Goal: Task Accomplishment & Management: Manage account settings

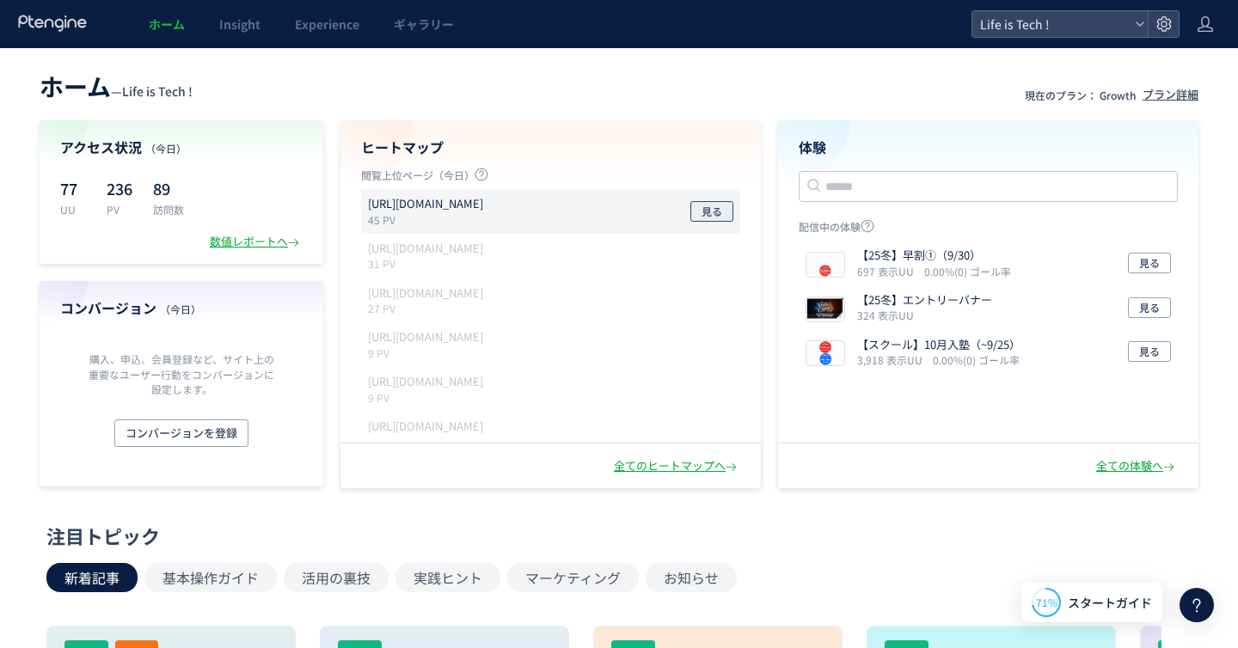
click at [716, 208] on span "見る" at bounding box center [711, 211] width 21 height 21
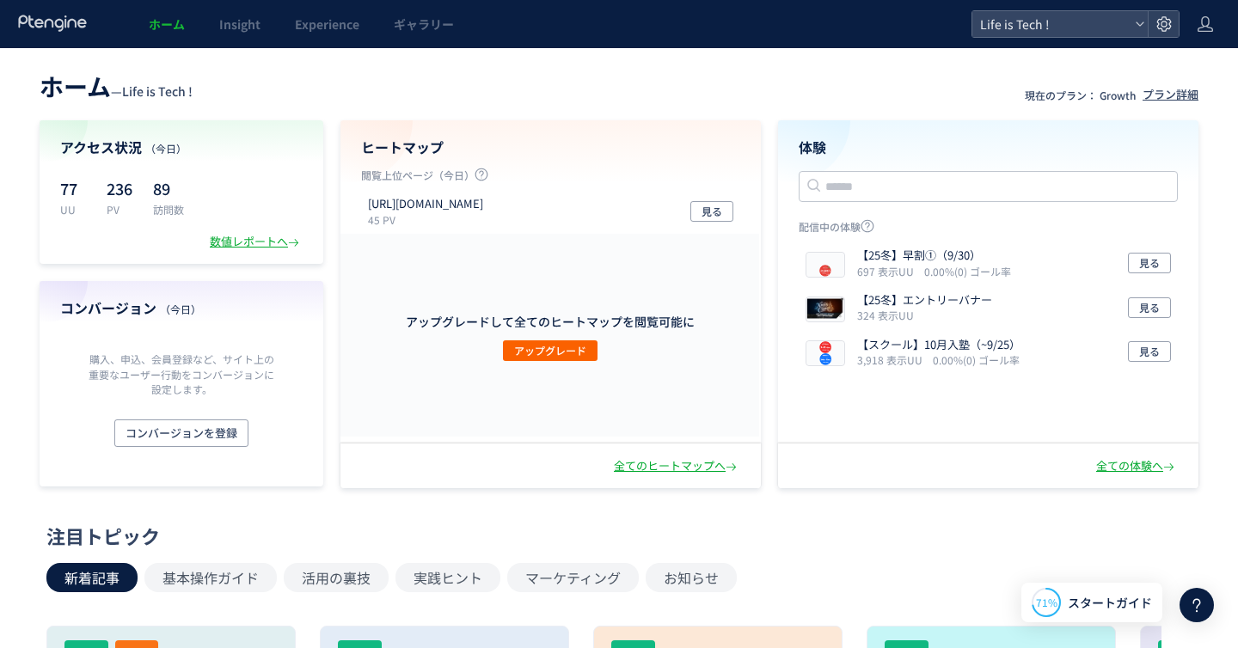
scroll to position [44, 0]
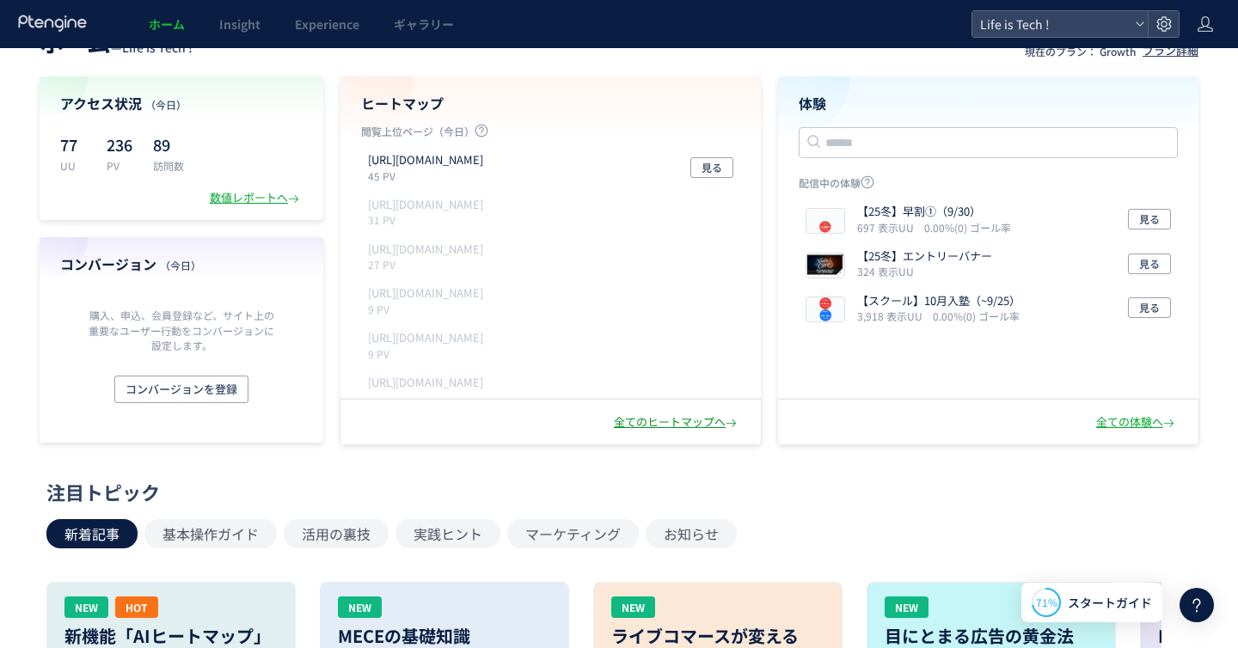
click at [658, 424] on div "全てのヒートマップへ" at bounding box center [677, 422] width 126 height 16
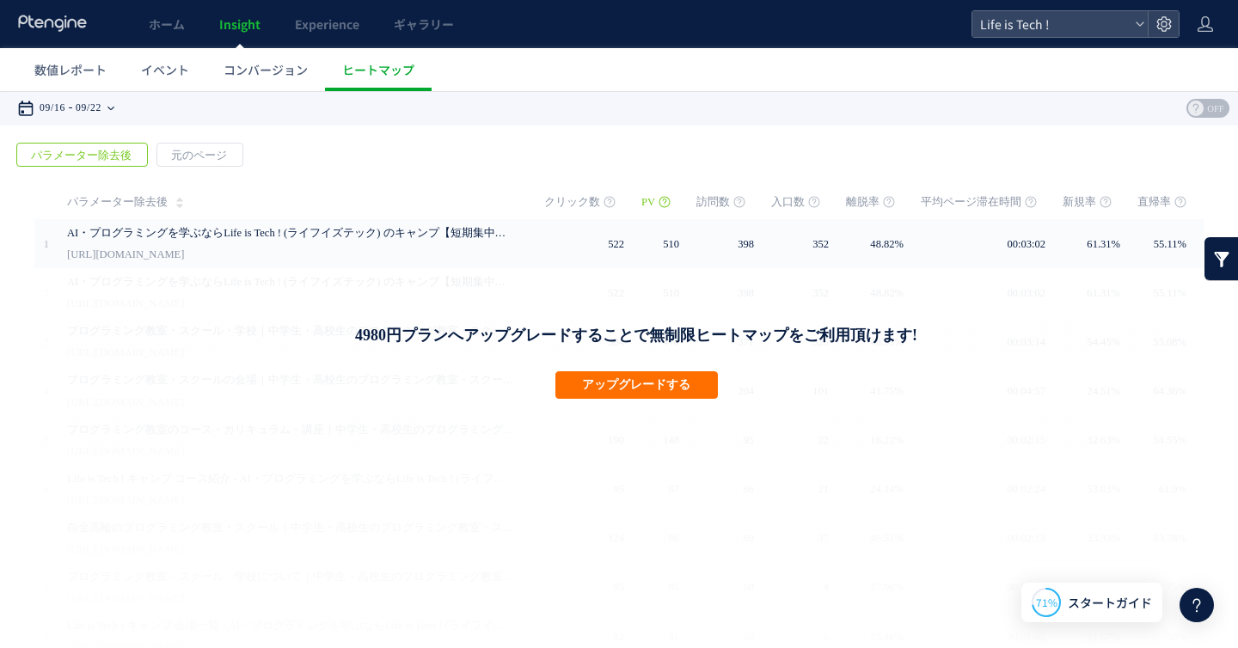
click at [114, 108] on icon at bounding box center [110, 108] width 7 height 3
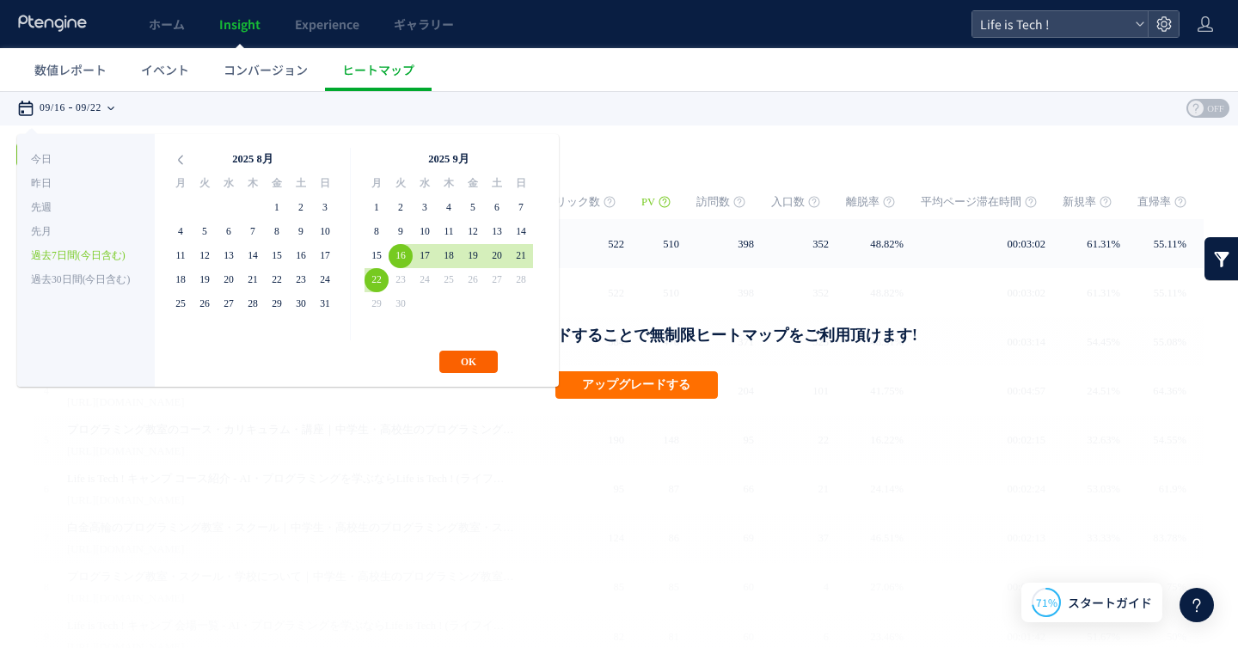
click at [453, 364] on button "OK" at bounding box center [468, 362] width 58 height 22
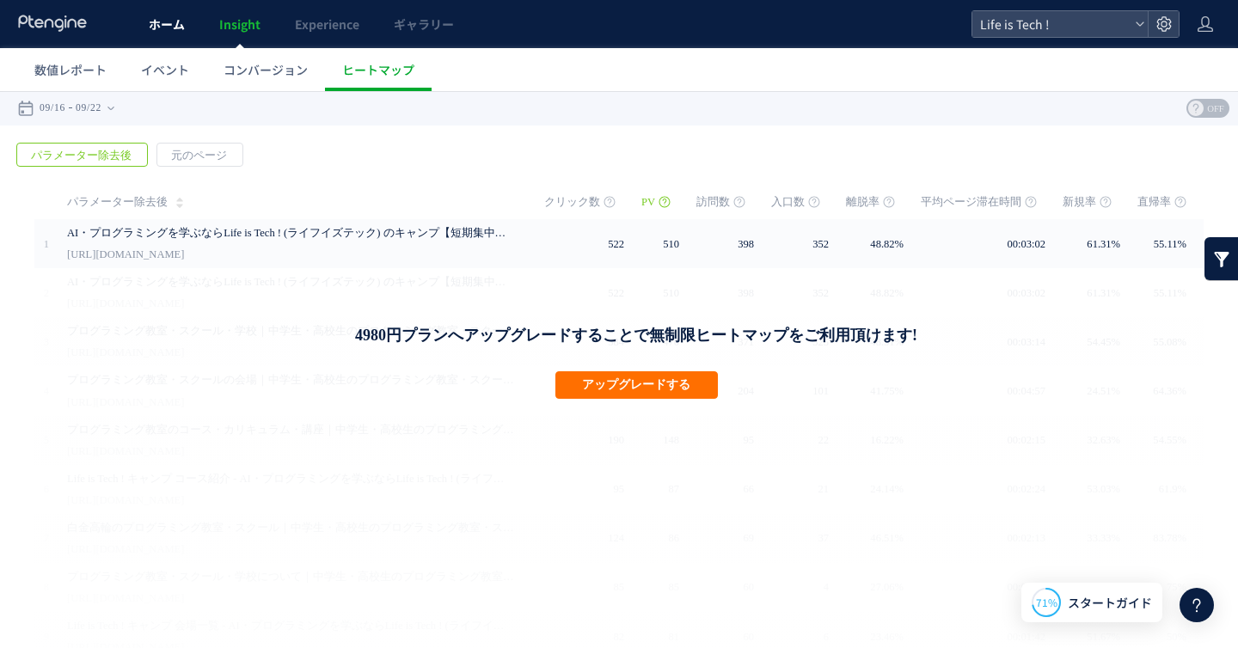
click at [165, 37] on link "ホーム" at bounding box center [166, 24] width 70 height 48
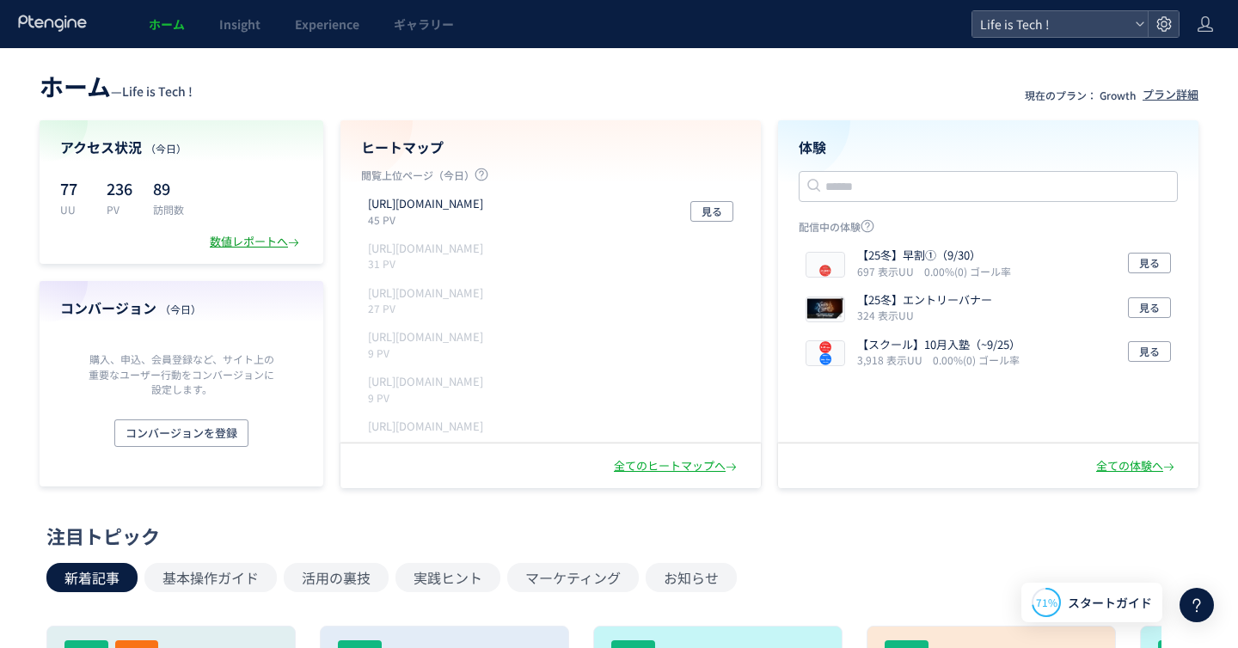
click at [249, 245] on div "数値レポートへ" at bounding box center [256, 242] width 93 height 16
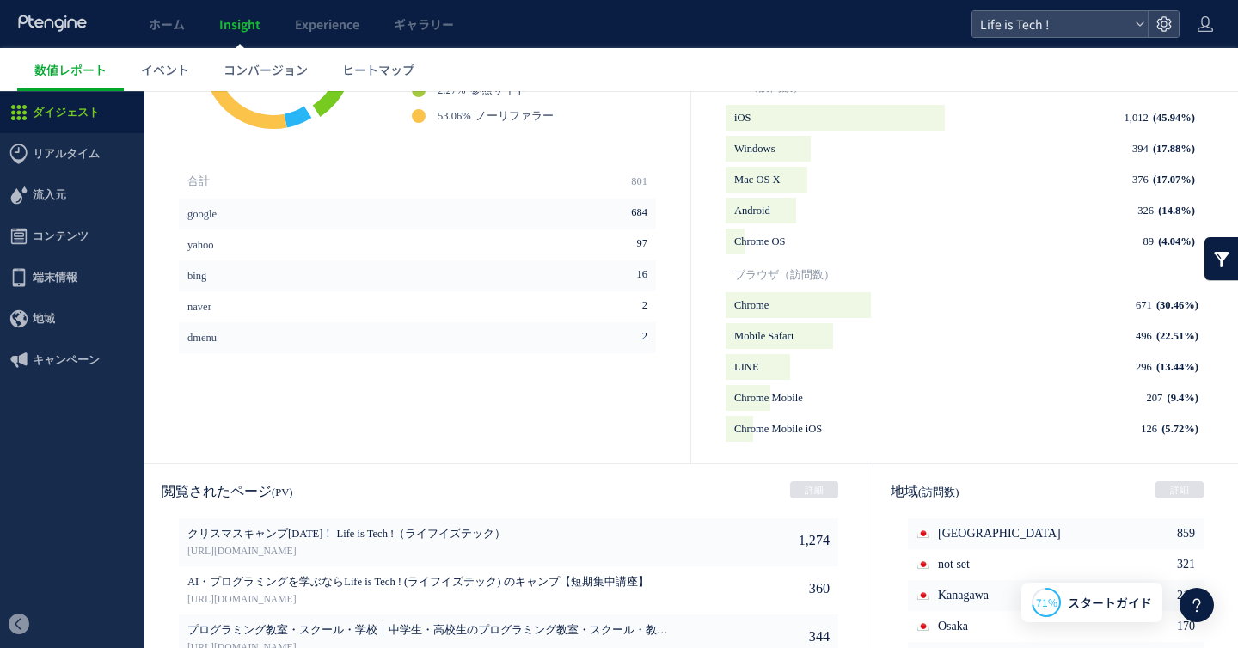
scroll to position [881, 0]
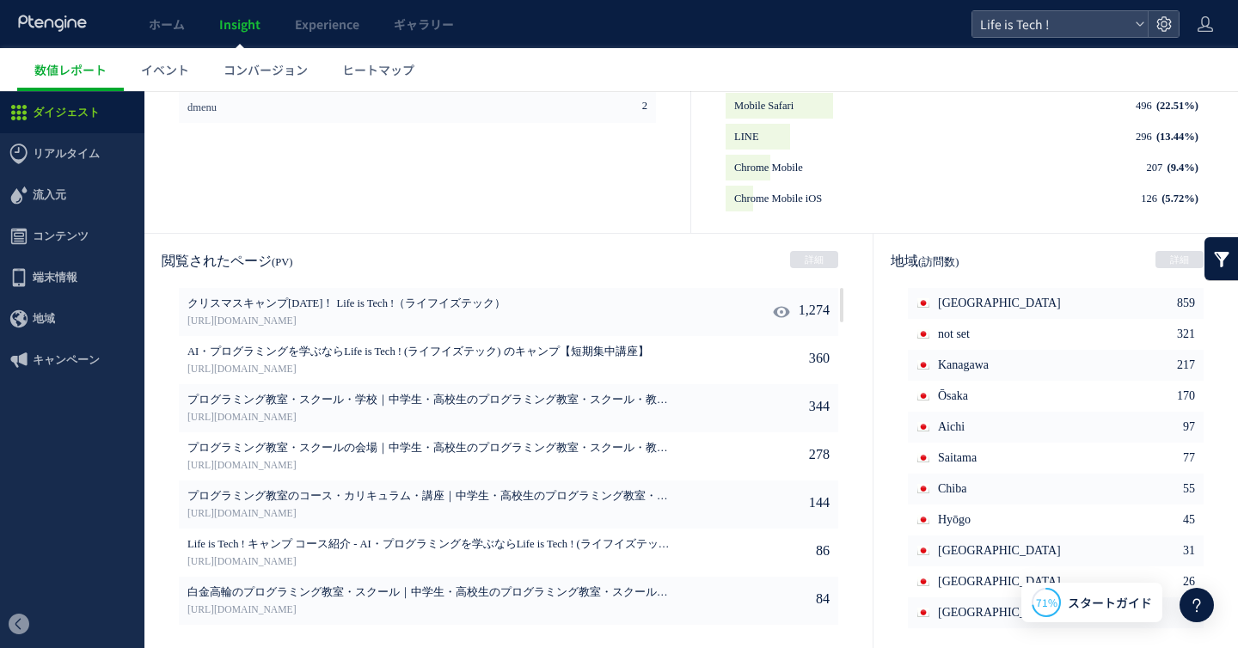
click at [434, 300] on span "クリスマスキャンプ[DATE]！ Life is Tech !（ライフイズテック）" at bounding box center [430, 304] width 487 height 15
click at [773, 306] on icon at bounding box center [781, 311] width 17 height 17
type input "**********"
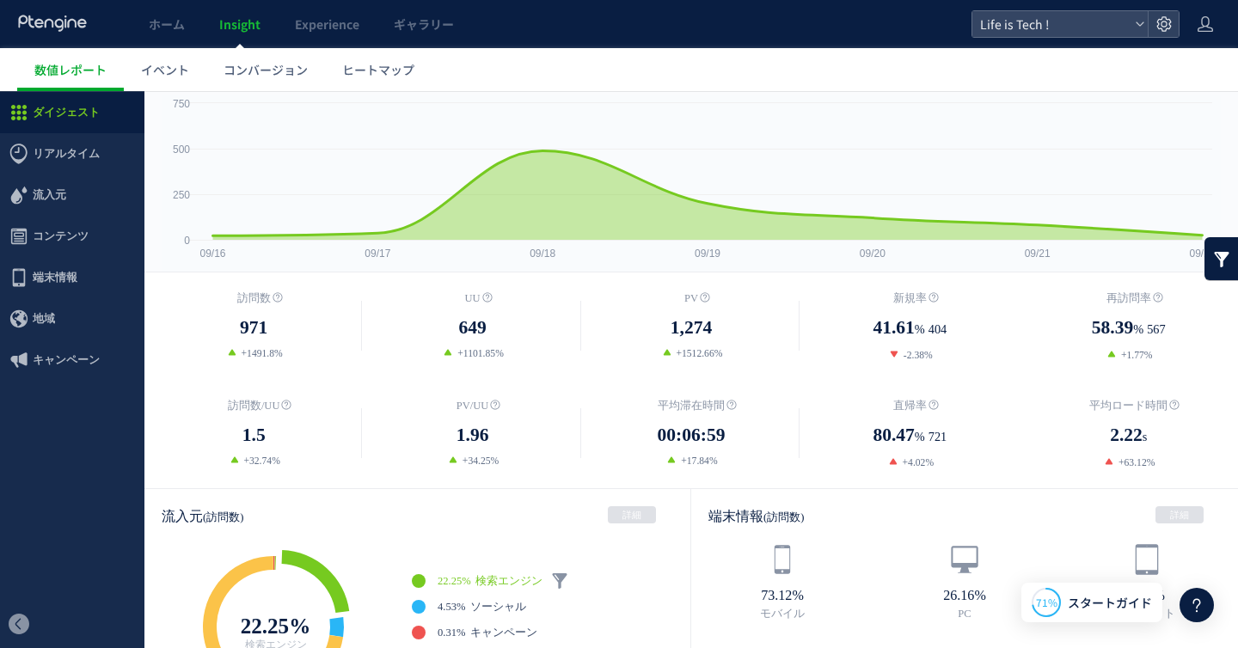
scroll to position [0, 0]
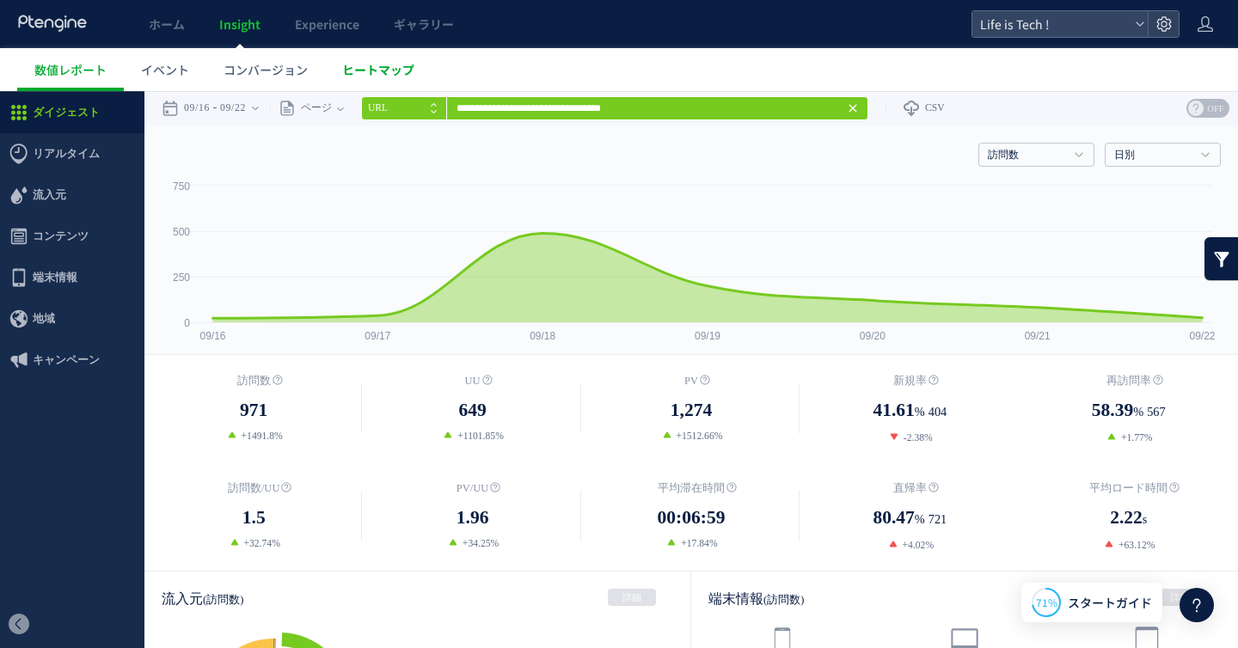
click at [369, 77] on span "ヒートマップ" at bounding box center [378, 69] width 72 height 17
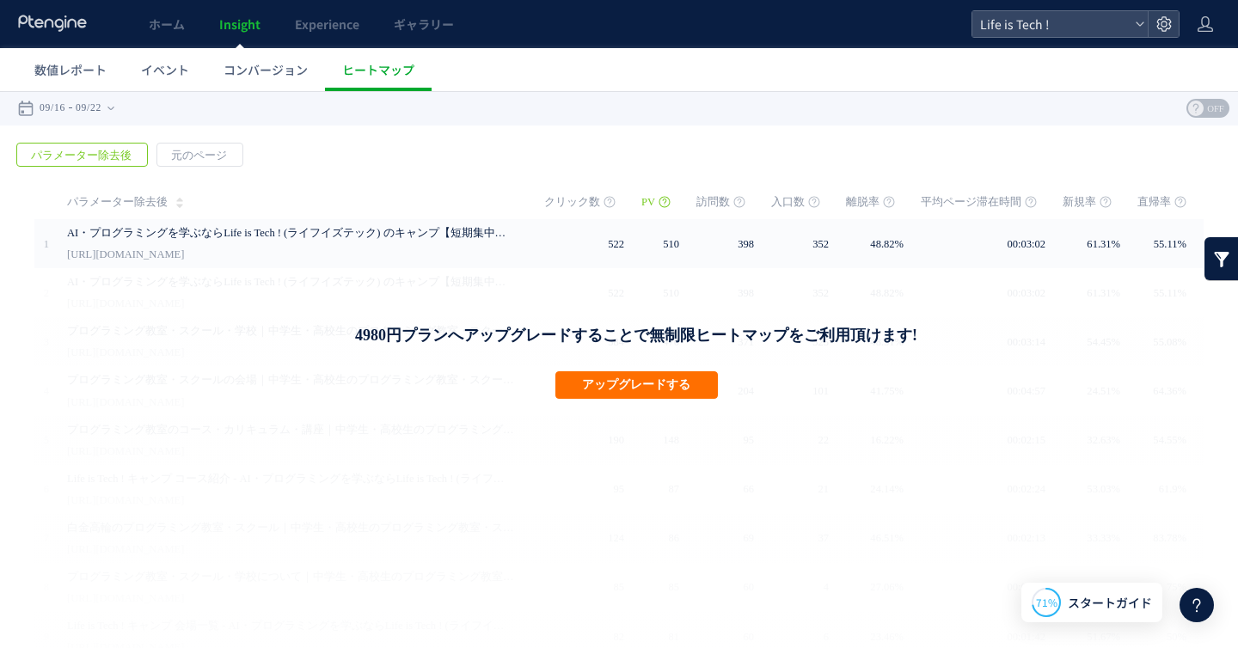
click at [90, 158] on span "パラメーター除去後" at bounding box center [81, 156] width 128 height 24
click at [186, 158] on span "元のページ" at bounding box center [198, 156] width 83 height 24
click at [118, 151] on span "パラメーター除去後" at bounding box center [81, 156] width 128 height 24
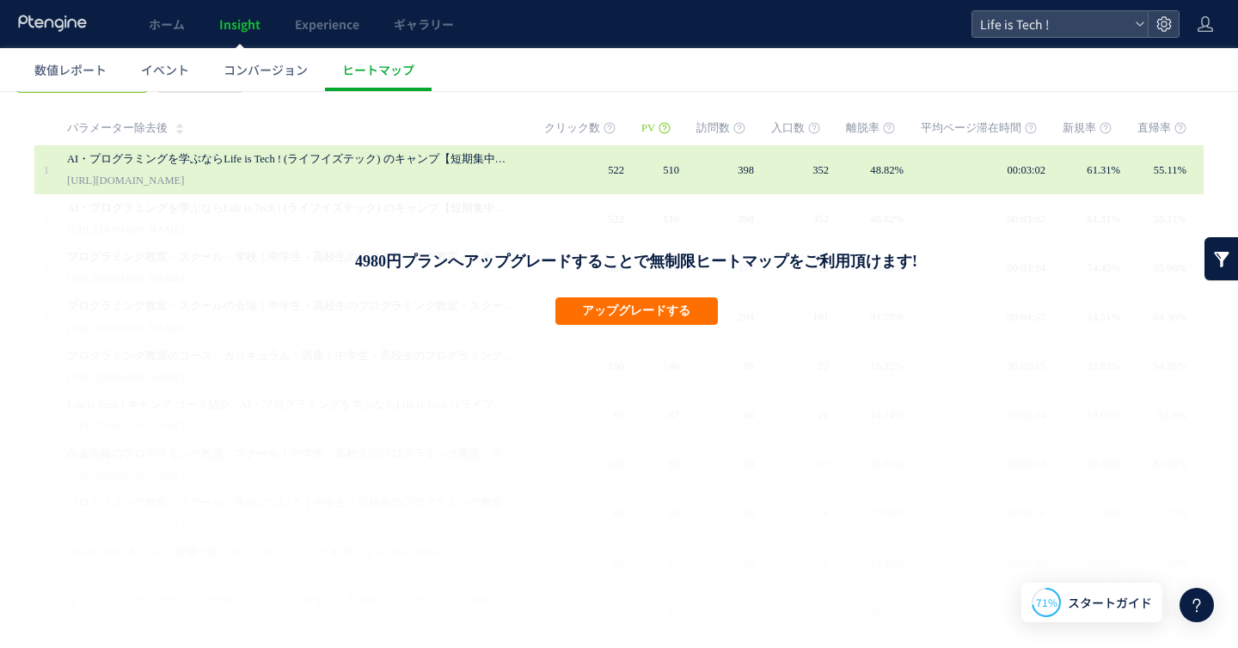
scroll to position [145, 0]
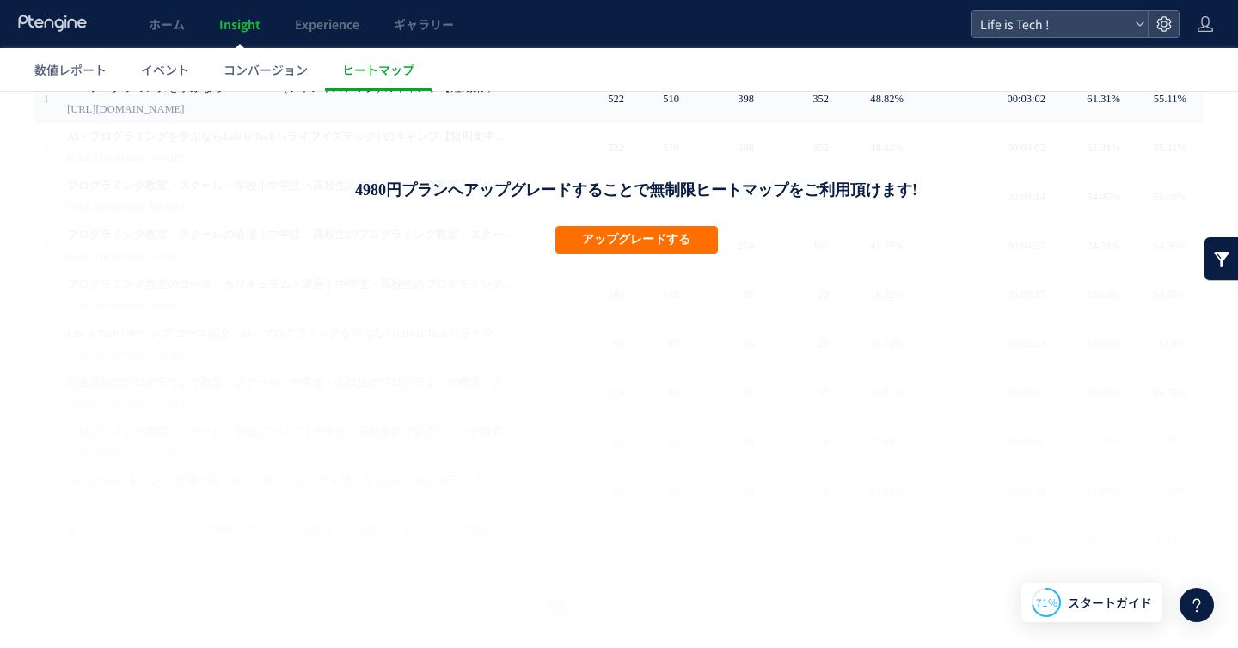
click at [1221, 258] on link at bounding box center [1221, 258] width 34 height 43
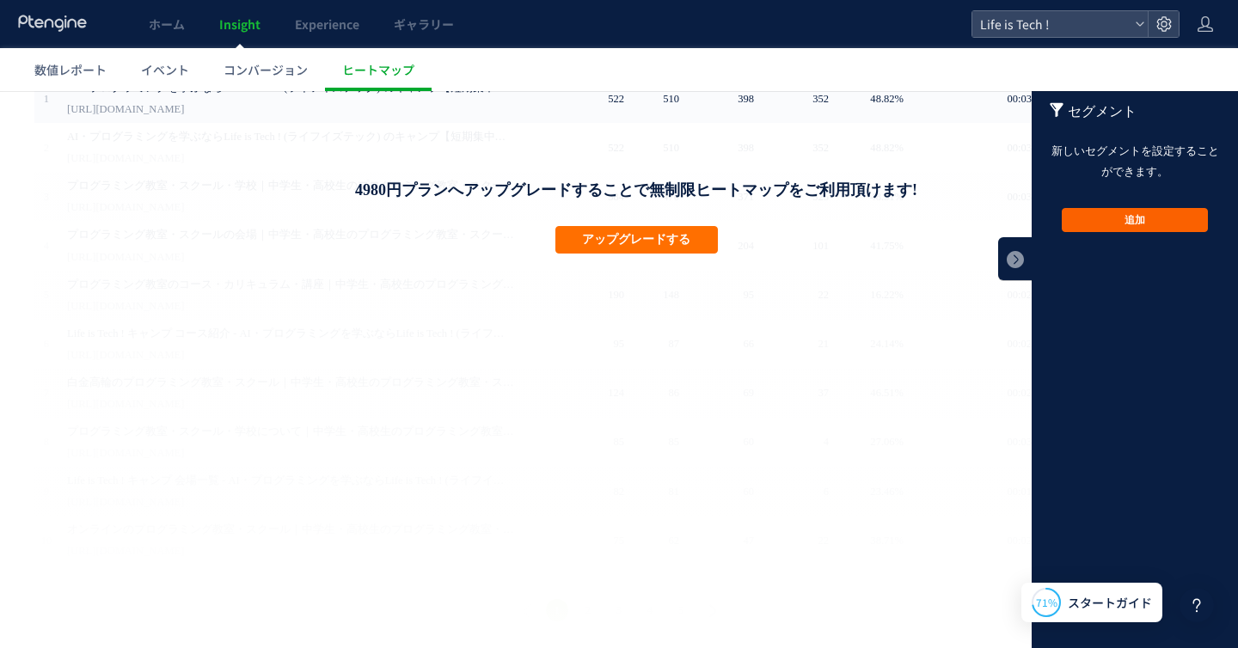
click at [1183, 222] on button "追加" at bounding box center [1134, 220] width 146 height 24
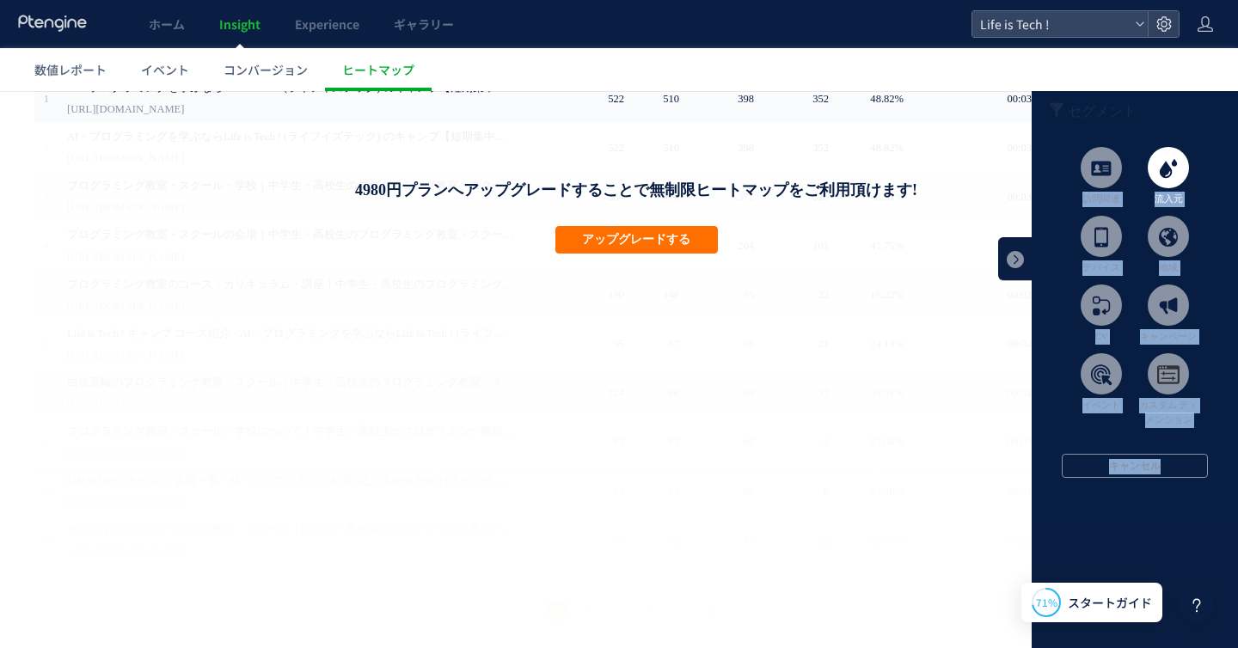
click at [1165, 179] on span at bounding box center [1167, 167] width 41 height 41
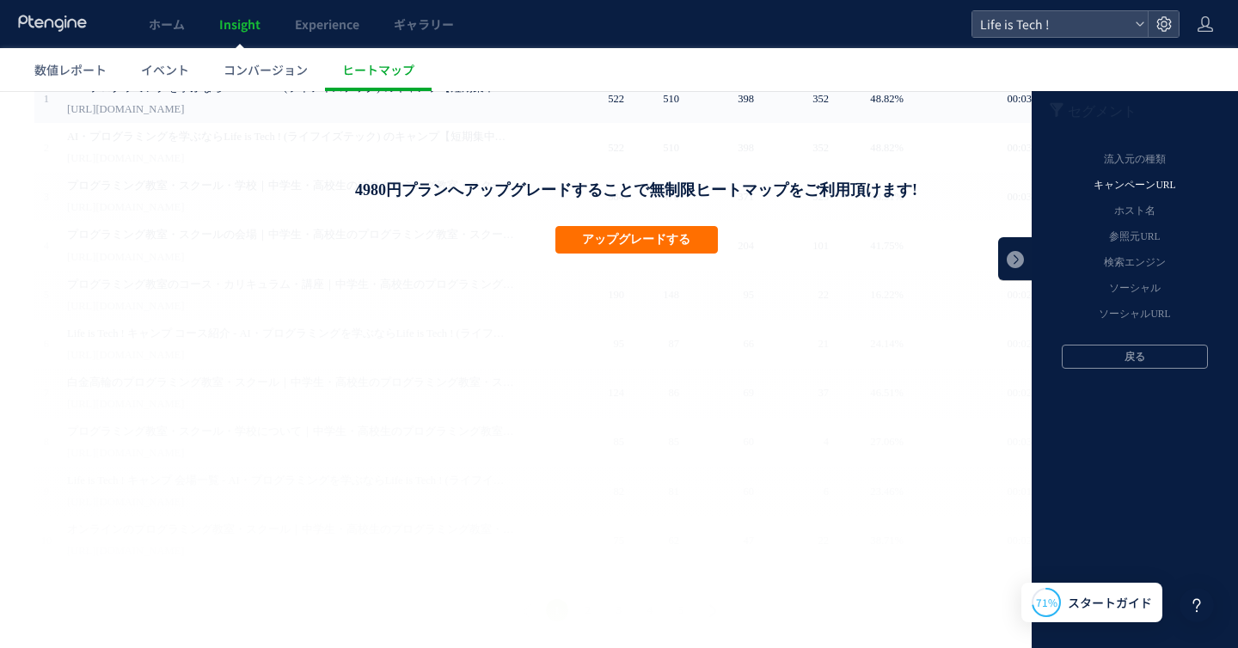
click at [1152, 187] on li "キャンペーンURL" at bounding box center [1134, 186] width 180 height 26
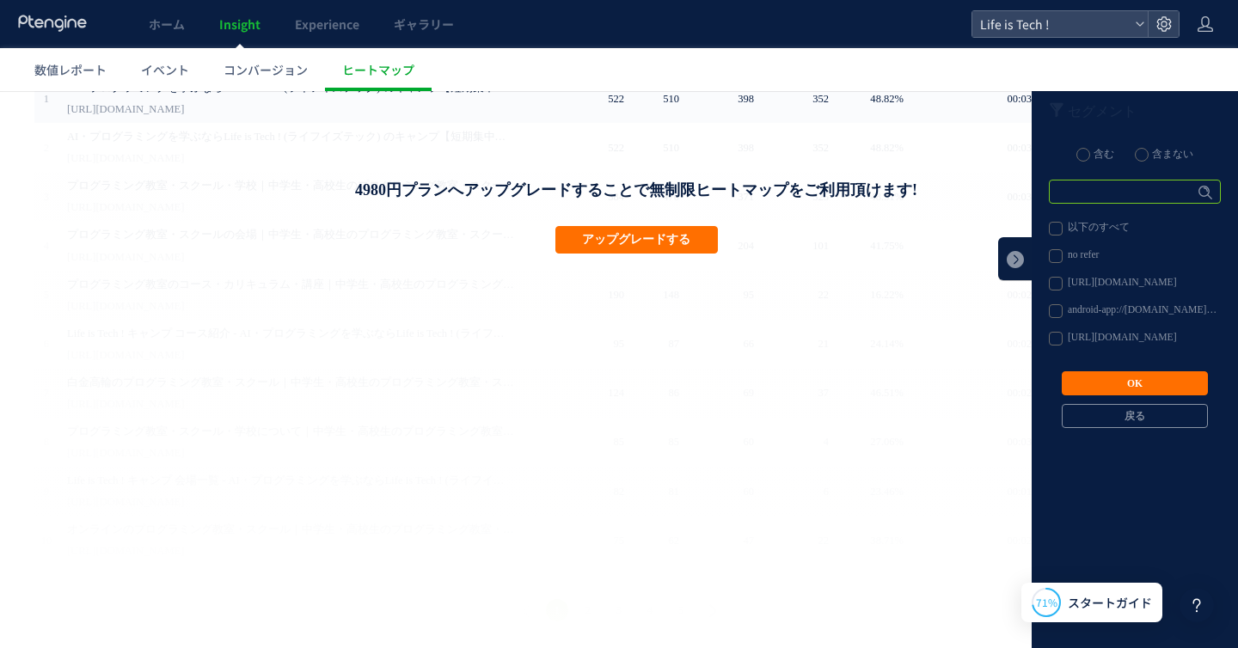
click at [1077, 196] on input "text" at bounding box center [1134, 192] width 172 height 24
type input "****"
click at [1125, 380] on button "OK" at bounding box center [1134, 383] width 146 height 24
click at [1098, 228] on label "以下のすべて" at bounding box center [1133, 229] width 170 height 14
click at [1097, 198] on input "text" at bounding box center [1134, 192] width 172 height 24
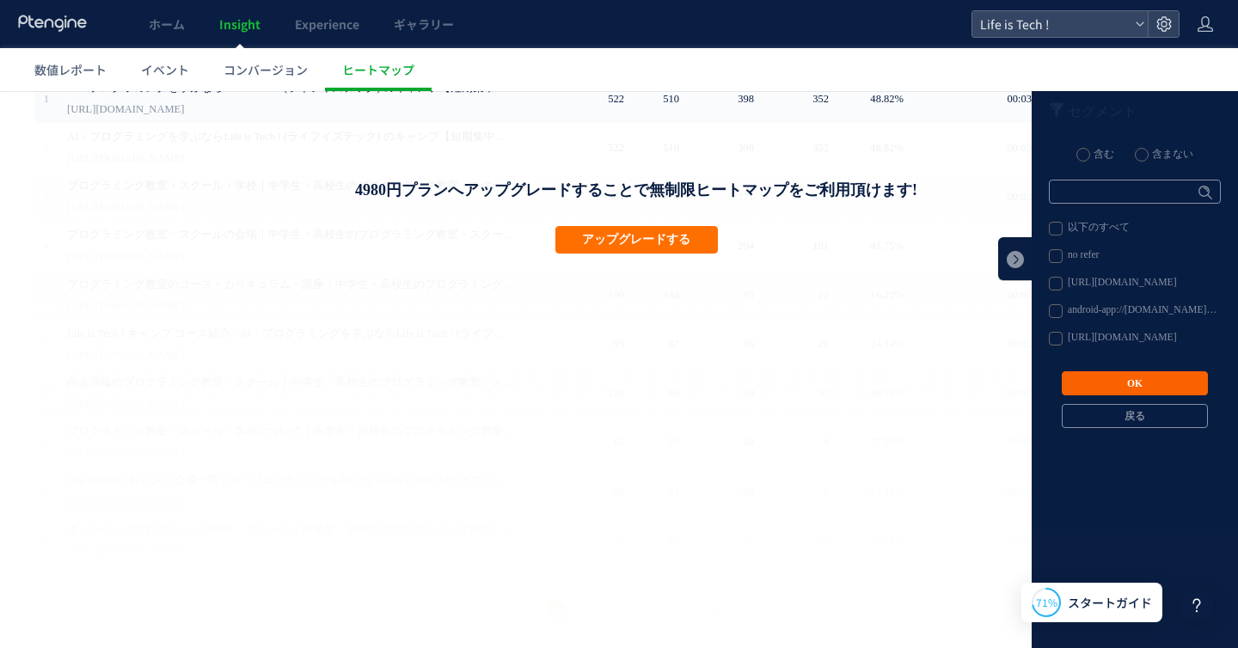
click at [1116, 375] on button "OK" at bounding box center [1134, 383] width 146 height 24
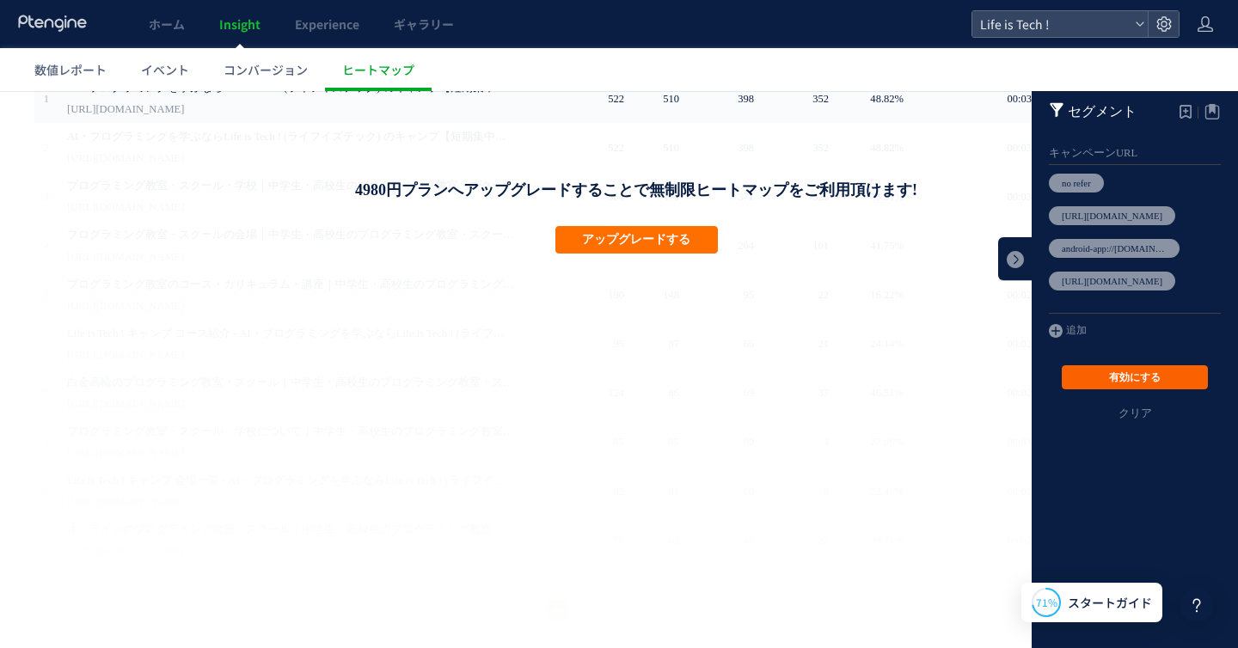
click at [1137, 369] on button "有効にする" at bounding box center [1134, 377] width 146 height 24
click at [1016, 270] on link at bounding box center [1015, 258] width 34 height 43
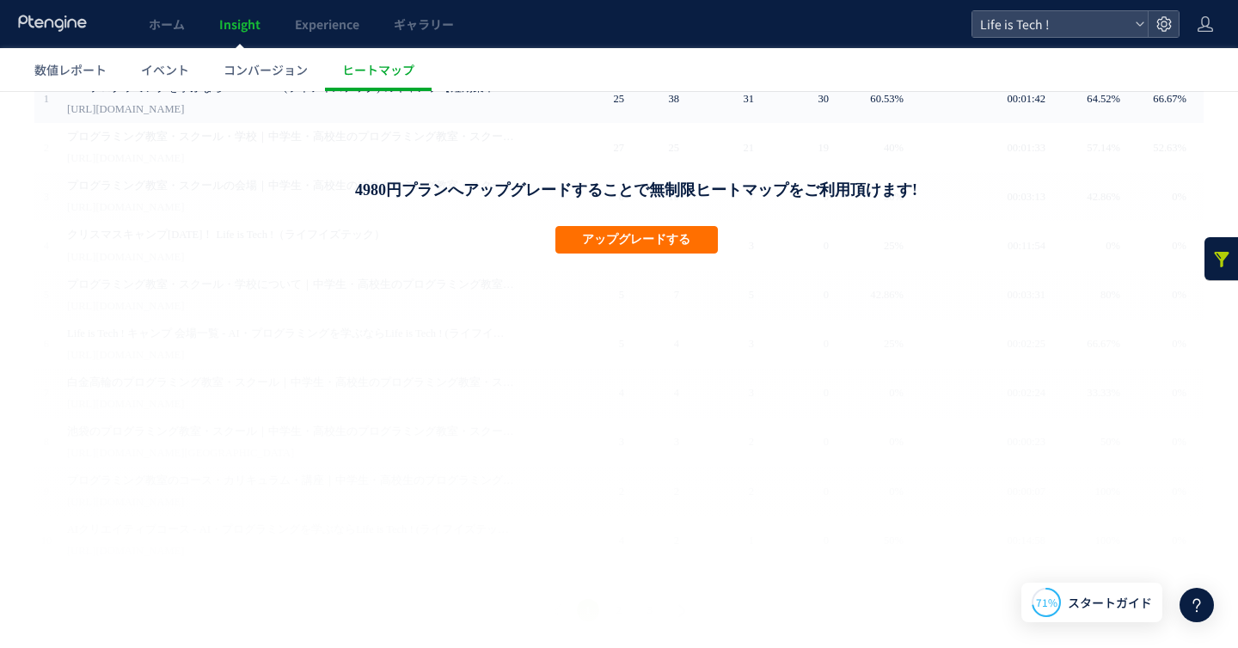
scroll to position [0, 0]
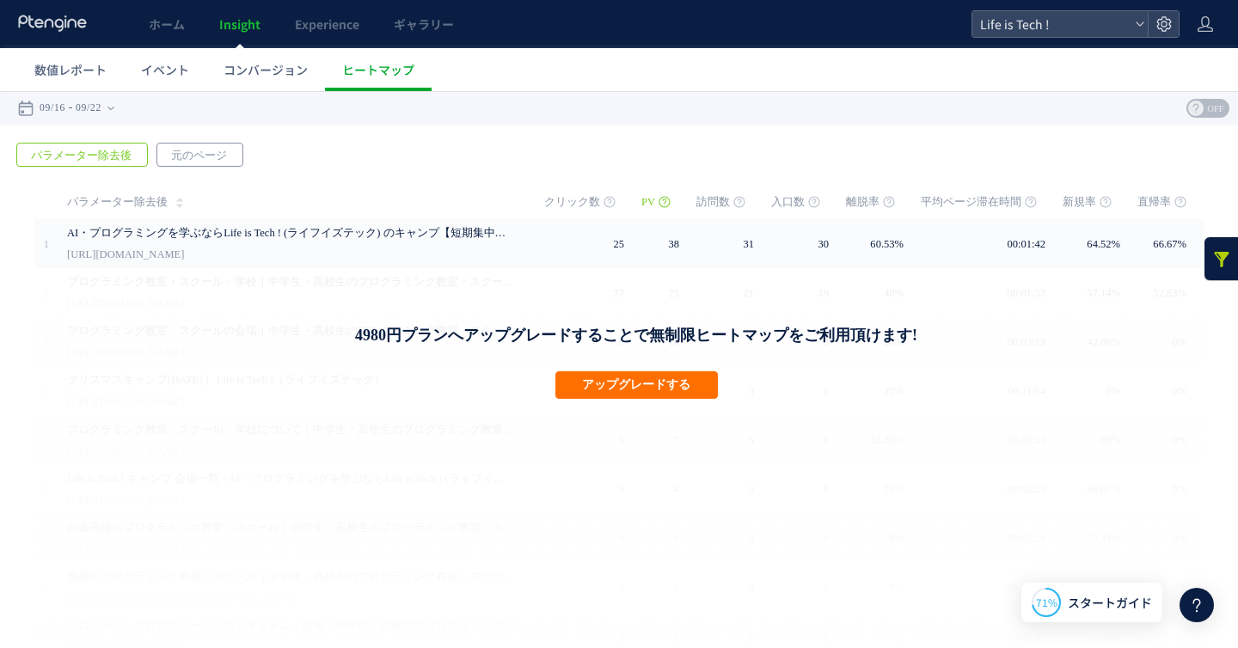
click at [200, 158] on span "元のページ" at bounding box center [198, 156] width 83 height 24
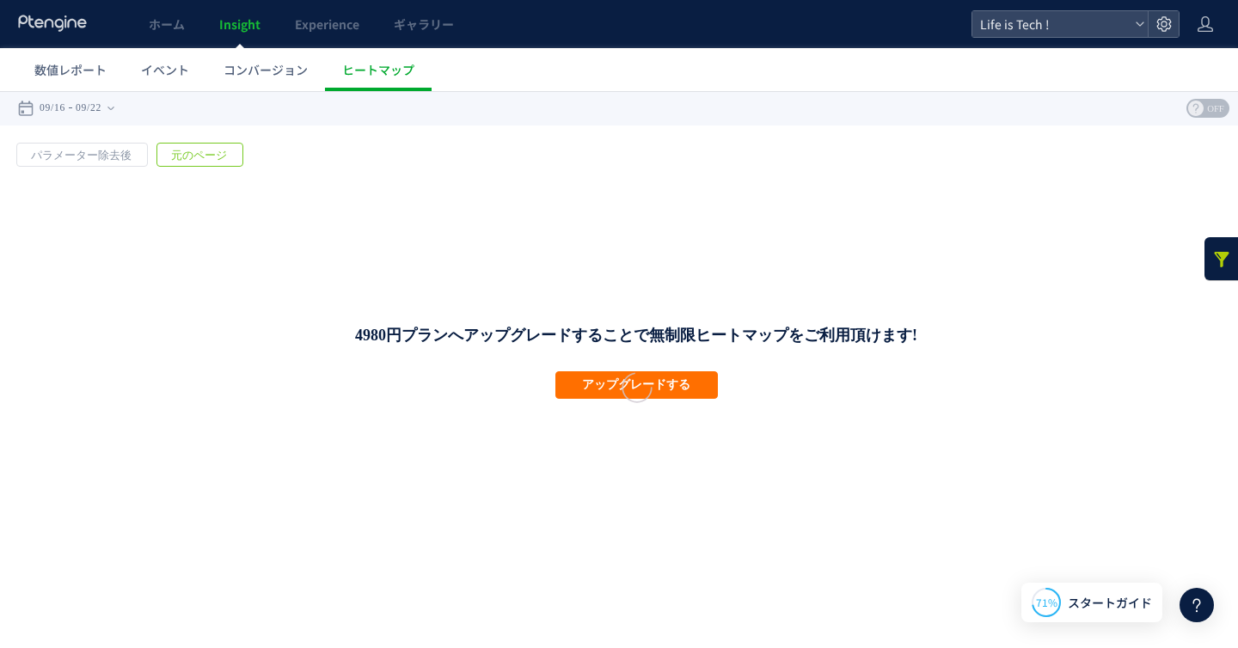
click at [116, 158] on div at bounding box center [619, 369] width 1238 height 557
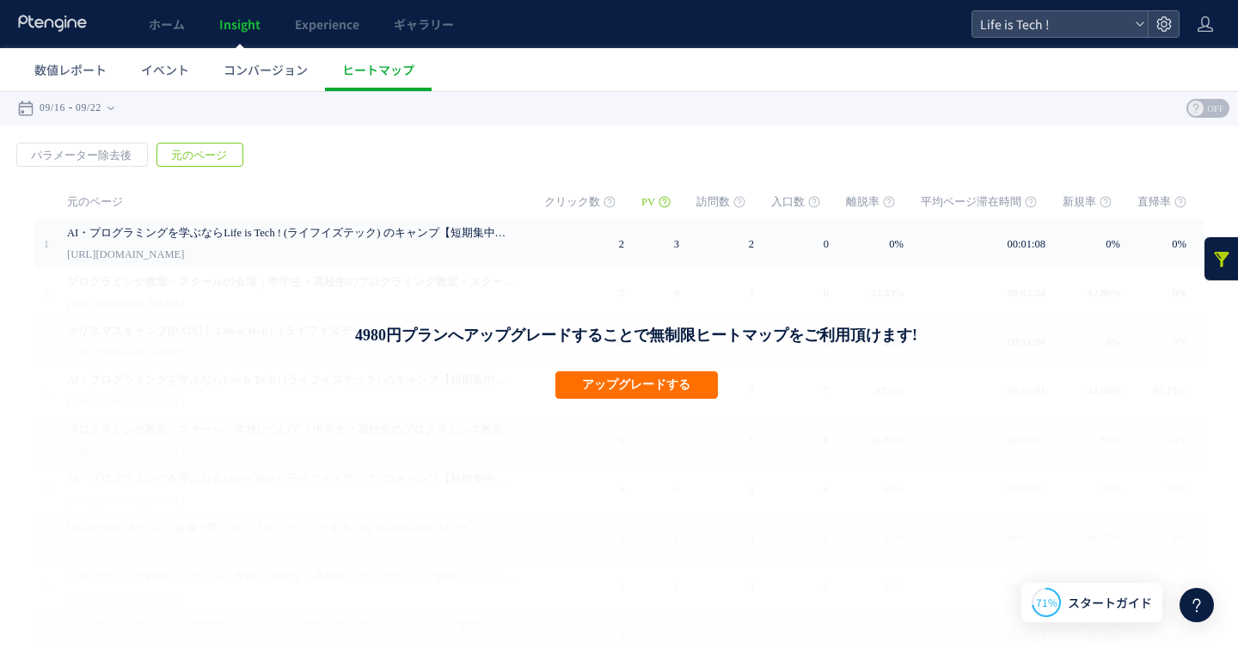
click at [1216, 261] on link at bounding box center [1221, 258] width 34 height 43
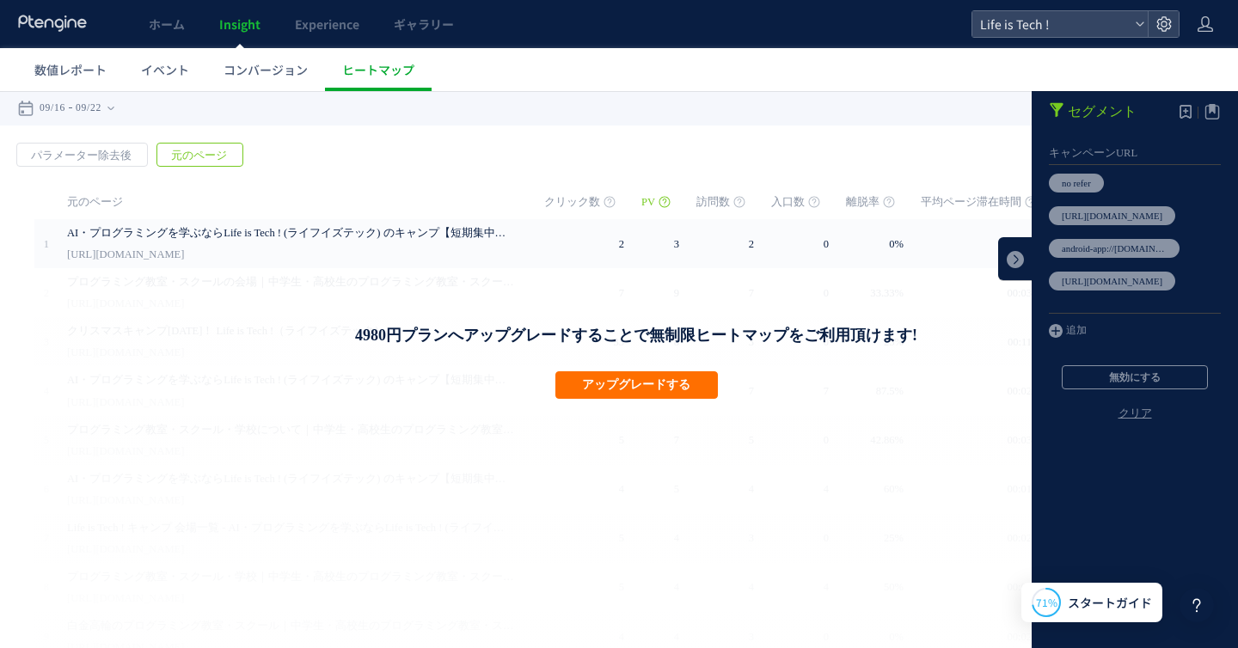
click at [1136, 412] on link "クリア" at bounding box center [1134, 427] width 206 height 41
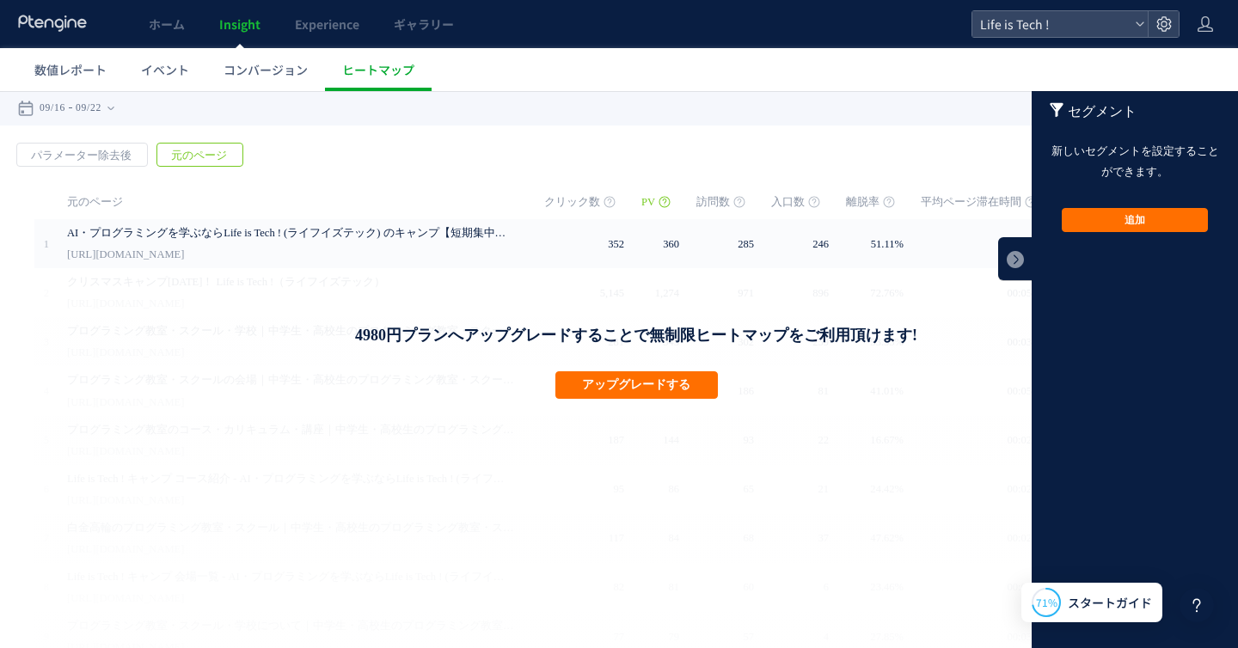
click at [686, 125] on div "戻る デフォルト設定では本日のデータを表示しています。 カレンダーでご覧になりたい期間を指定することができます。 09/16 09/22 [DATE] [DA…" at bounding box center [619, 108] width 1238 height 34
click at [1016, 273] on link at bounding box center [1015, 258] width 34 height 43
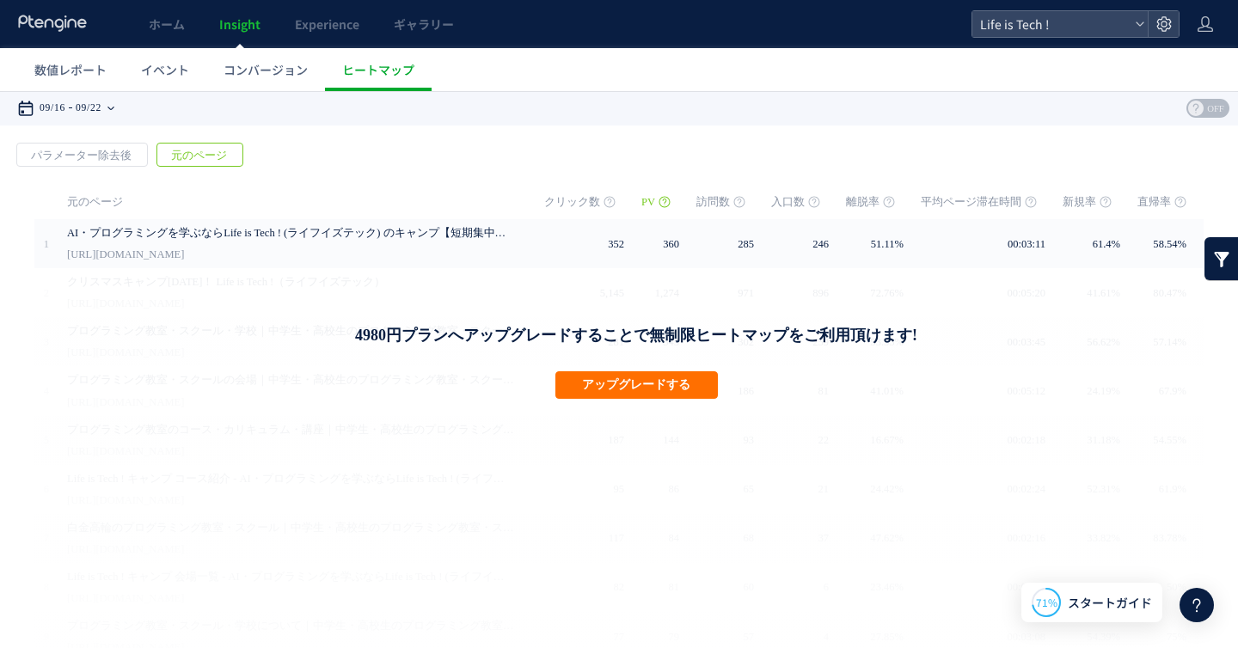
click at [99, 104] on time "09/22" at bounding box center [89, 108] width 26 height 34
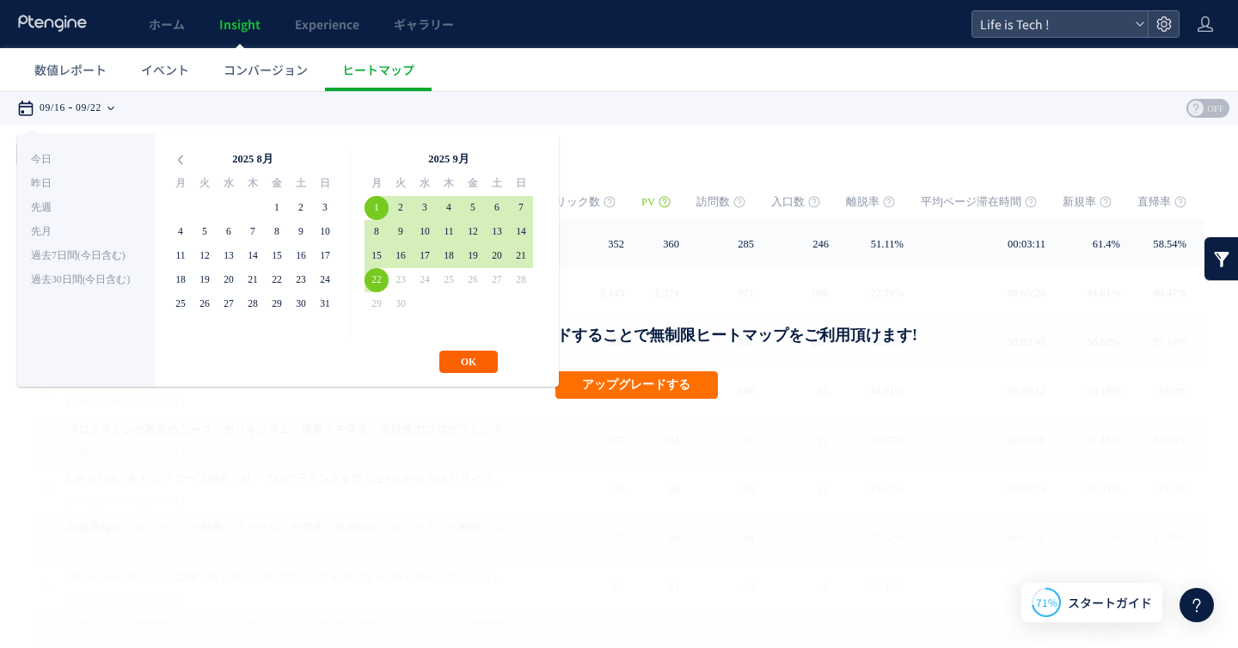
click at [455, 357] on button "OK" at bounding box center [468, 362] width 58 height 22
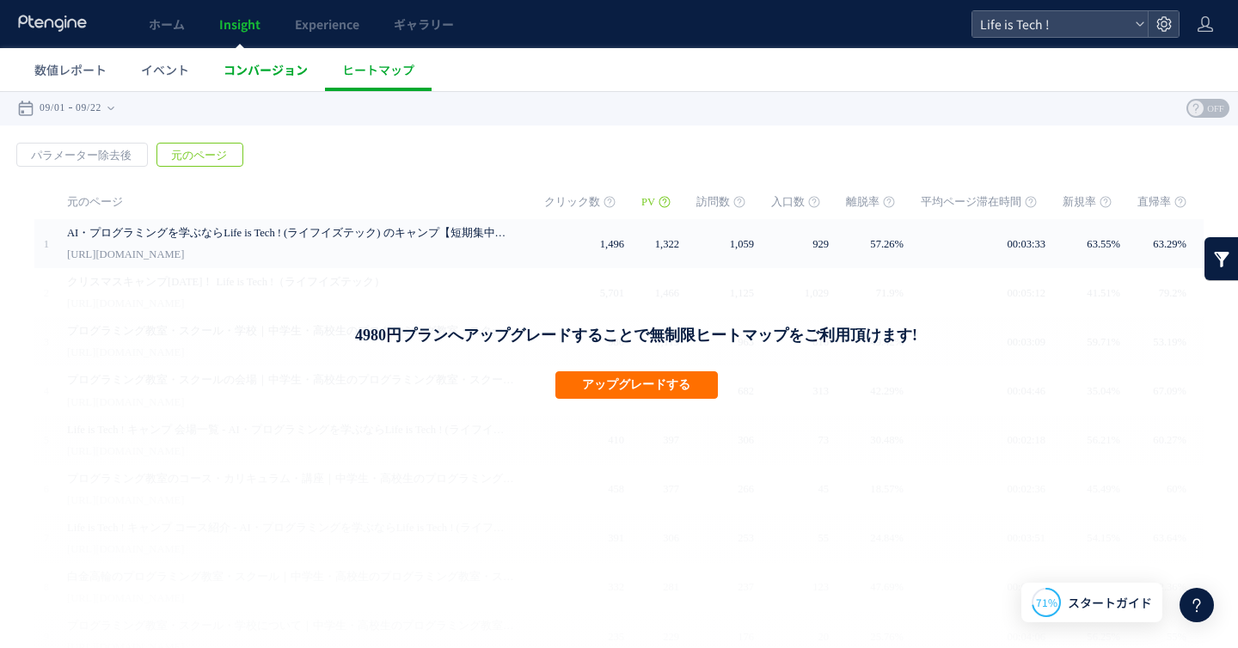
click at [256, 67] on span "コンバージョン" at bounding box center [265, 69] width 84 height 17
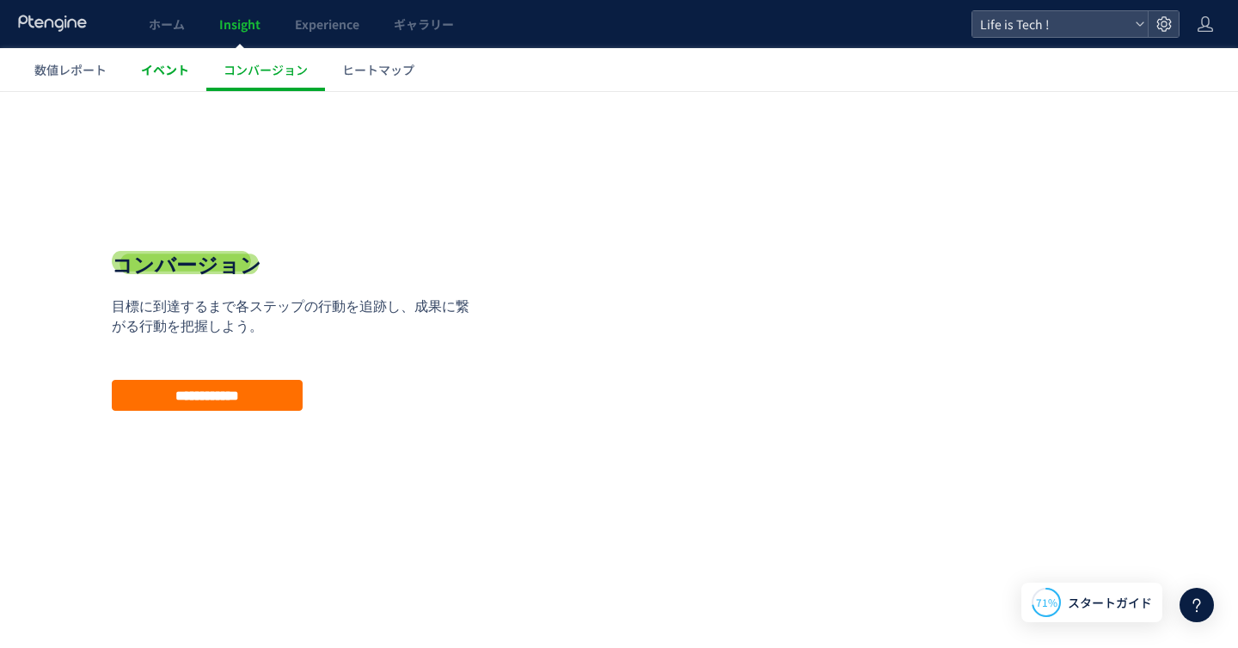
click at [142, 75] on span "イベント" at bounding box center [165, 69] width 48 height 17
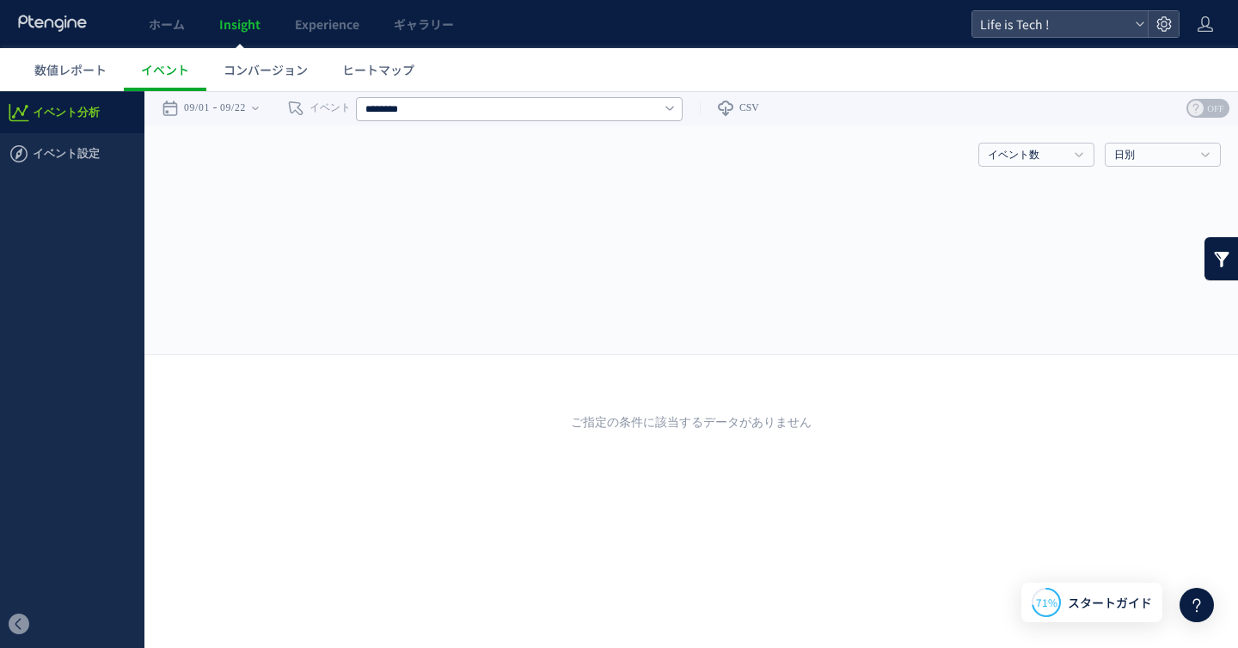
click at [80, 73] on span "数値レポート" at bounding box center [70, 69] width 72 height 17
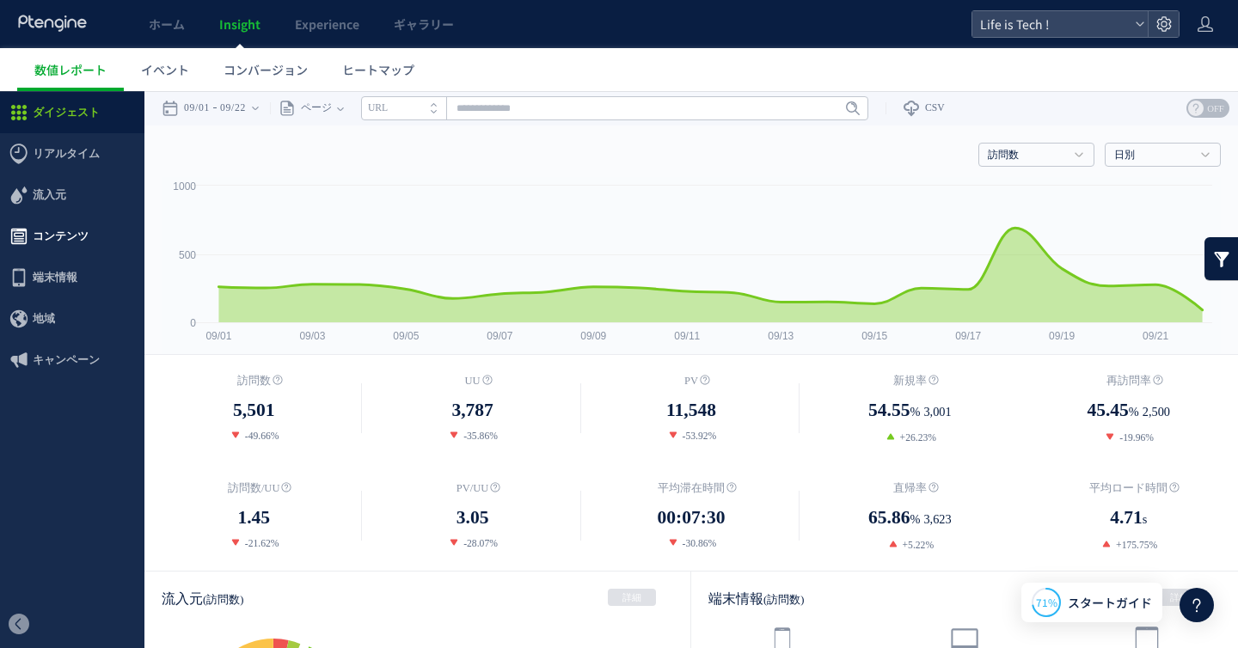
click at [58, 236] on span "コンテンツ" at bounding box center [61, 236] width 56 height 41
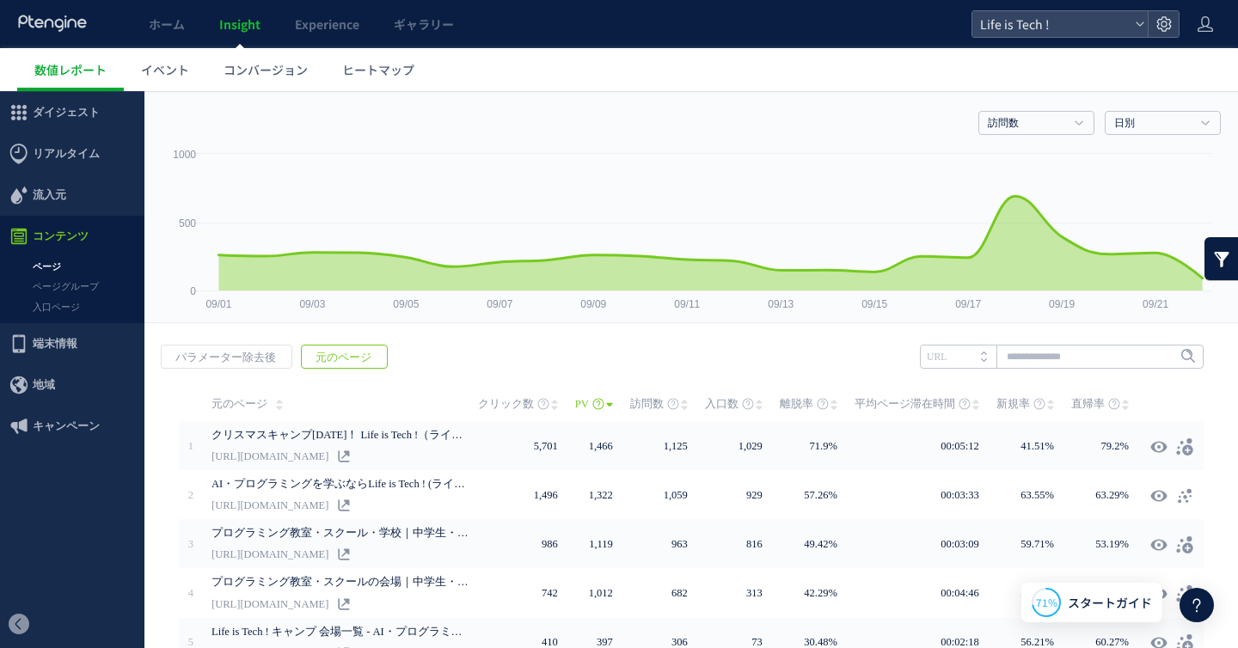
scroll to position [46, 0]
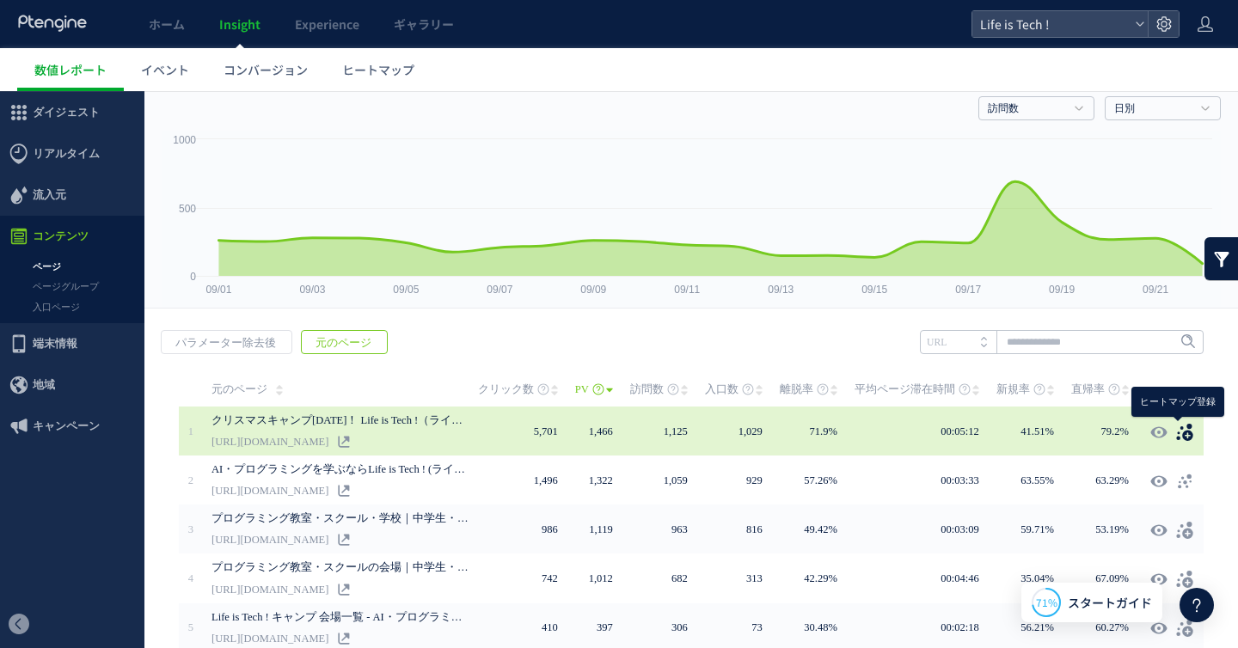
click at [1186, 431] on use at bounding box center [1184, 432] width 16 height 17
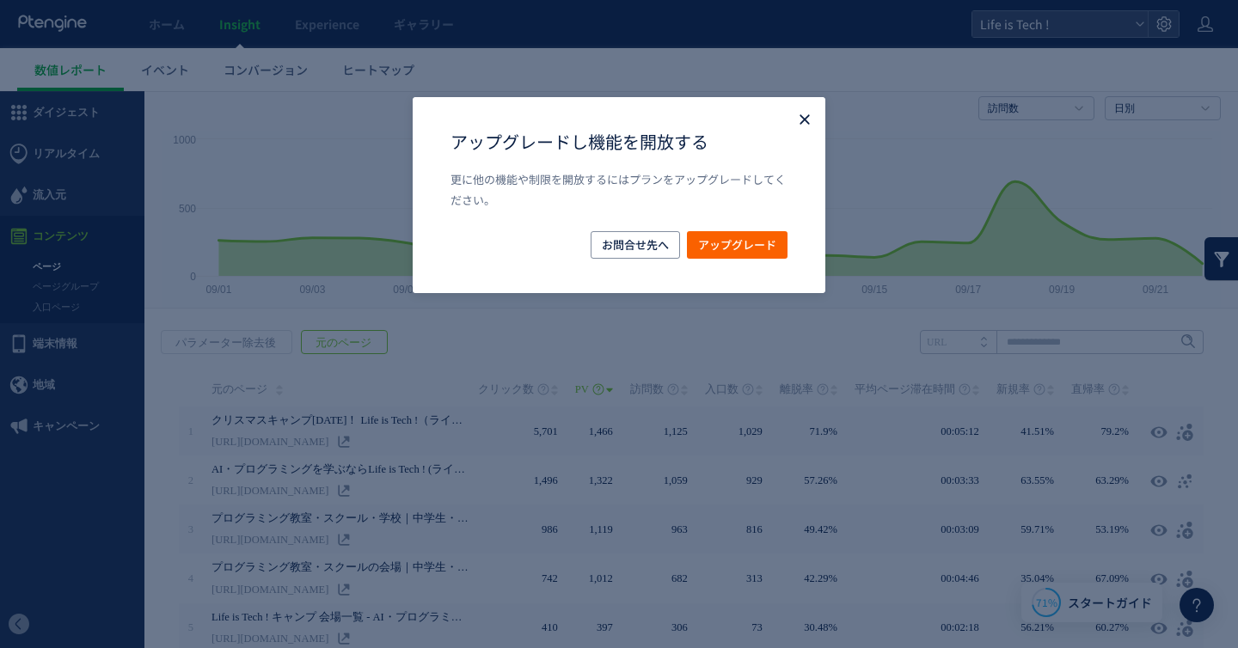
click at [802, 115] on icon "Close" at bounding box center [804, 119] width 17 height 17
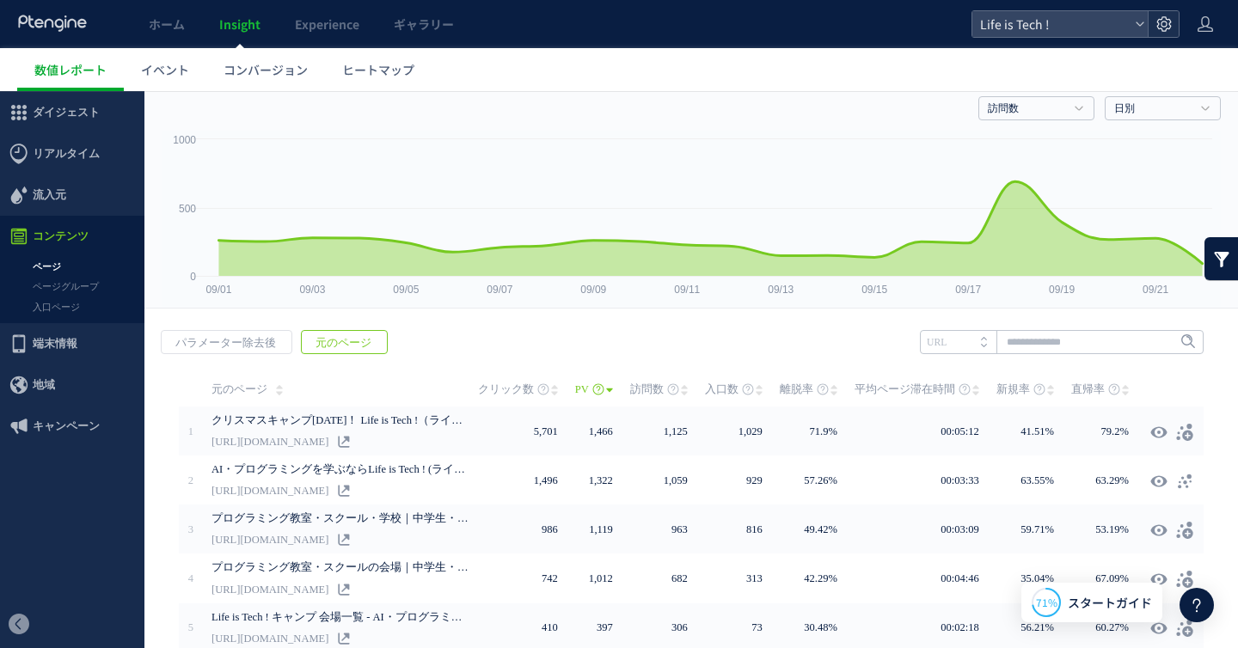
click at [1157, 21] on icon at bounding box center [1163, 23] width 17 height 17
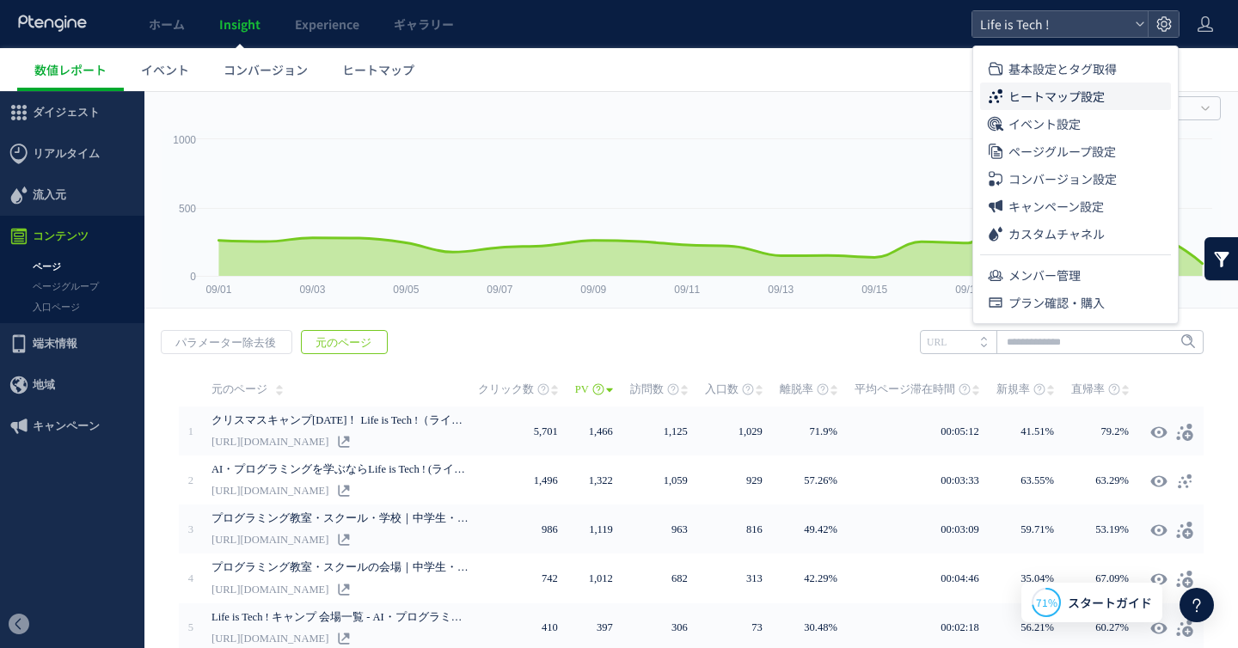
click at [1056, 100] on span "ヒートマップ設定" at bounding box center [1056, 97] width 96 height 28
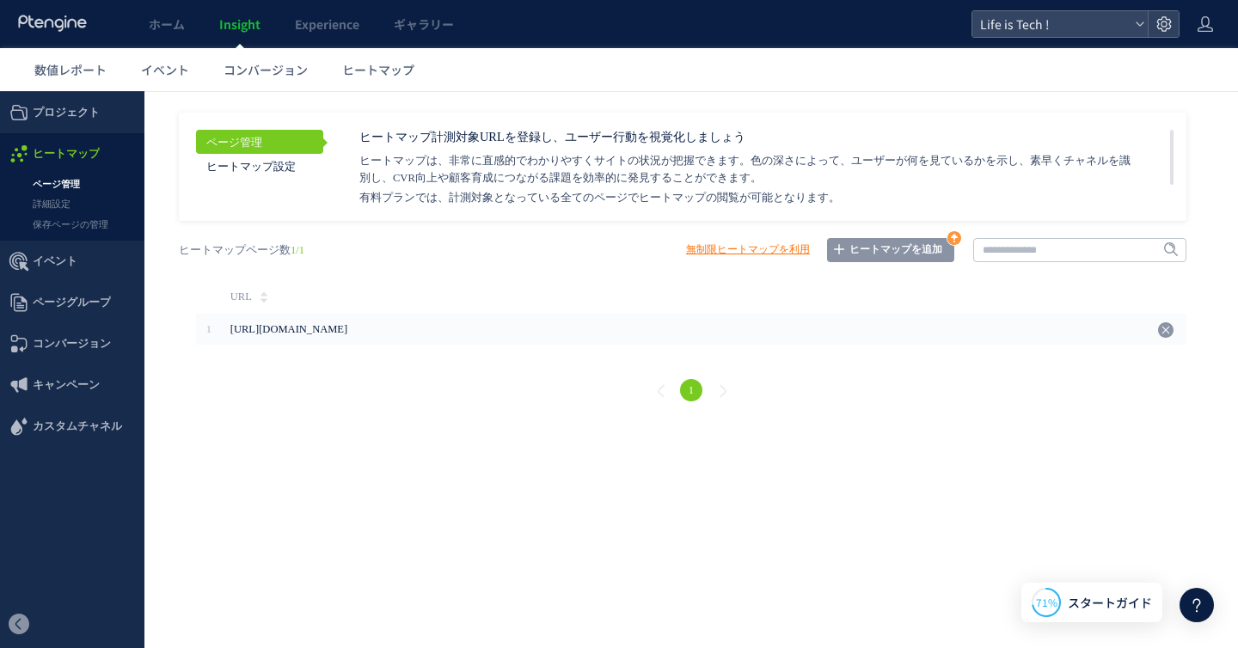
click at [898, 248] on link "ヒートマップを追加" at bounding box center [890, 250] width 127 height 24
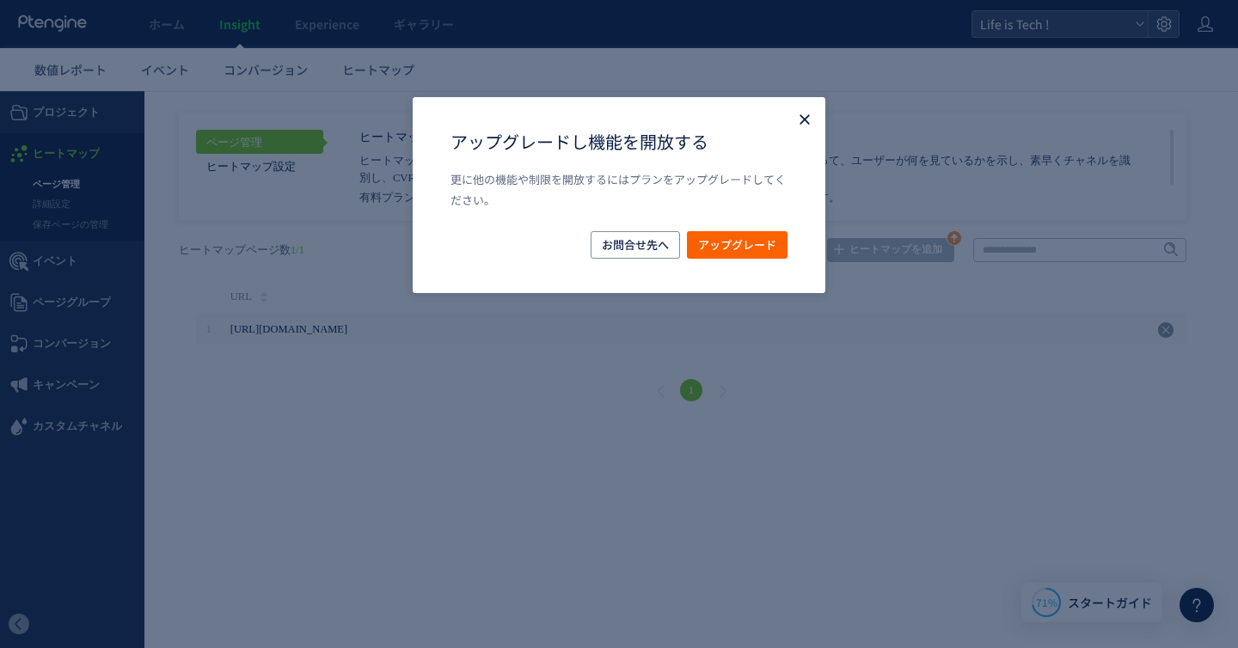
click at [807, 118] on icon "Close" at bounding box center [804, 119] width 17 height 17
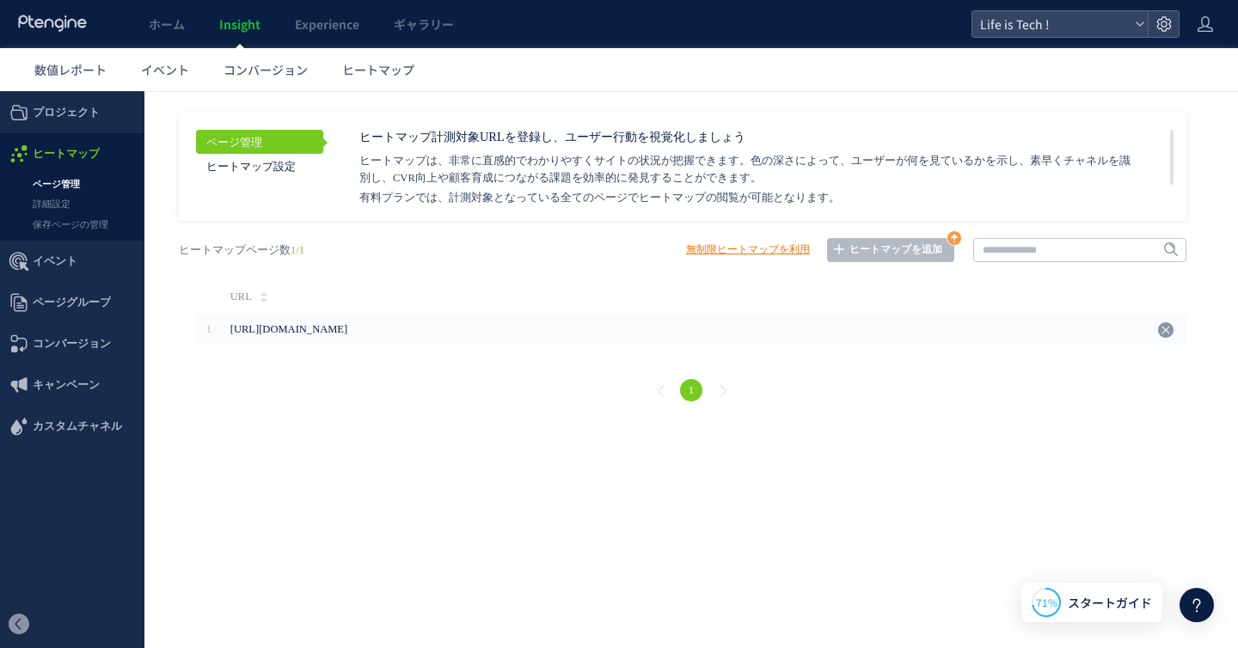
click at [752, 242] on link "無制限ヒートマップを利用" at bounding box center [748, 250] width 124 height 24
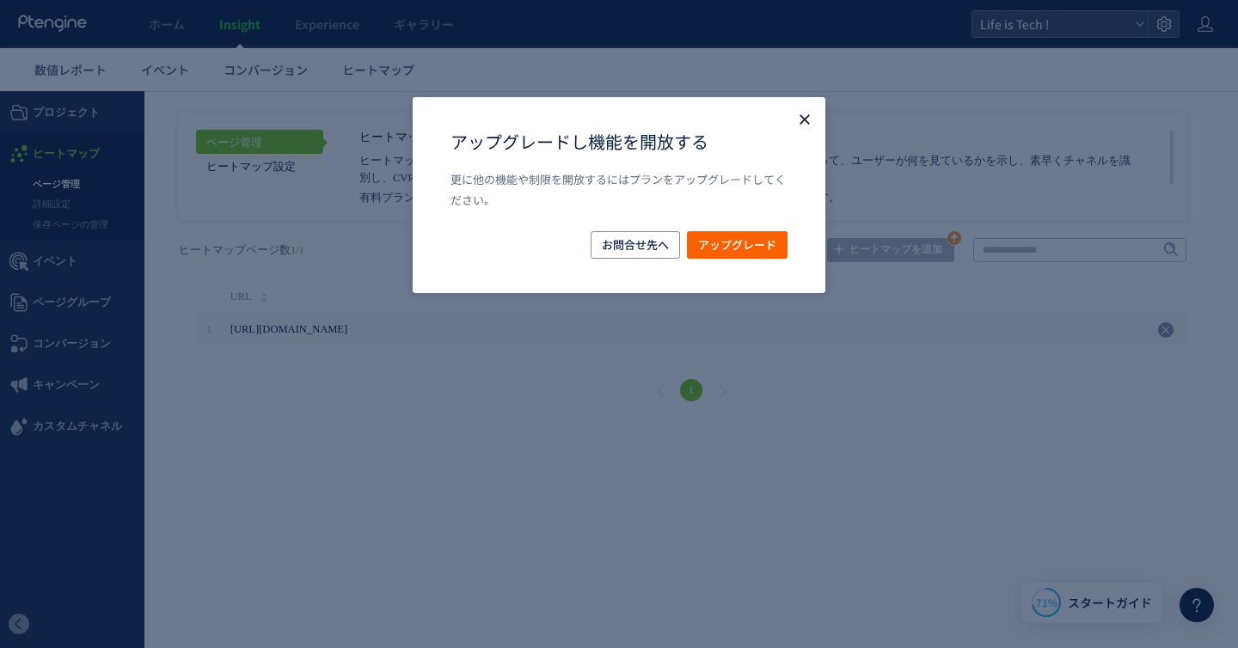
click at [800, 113] on icon "Close" at bounding box center [804, 119] width 17 height 17
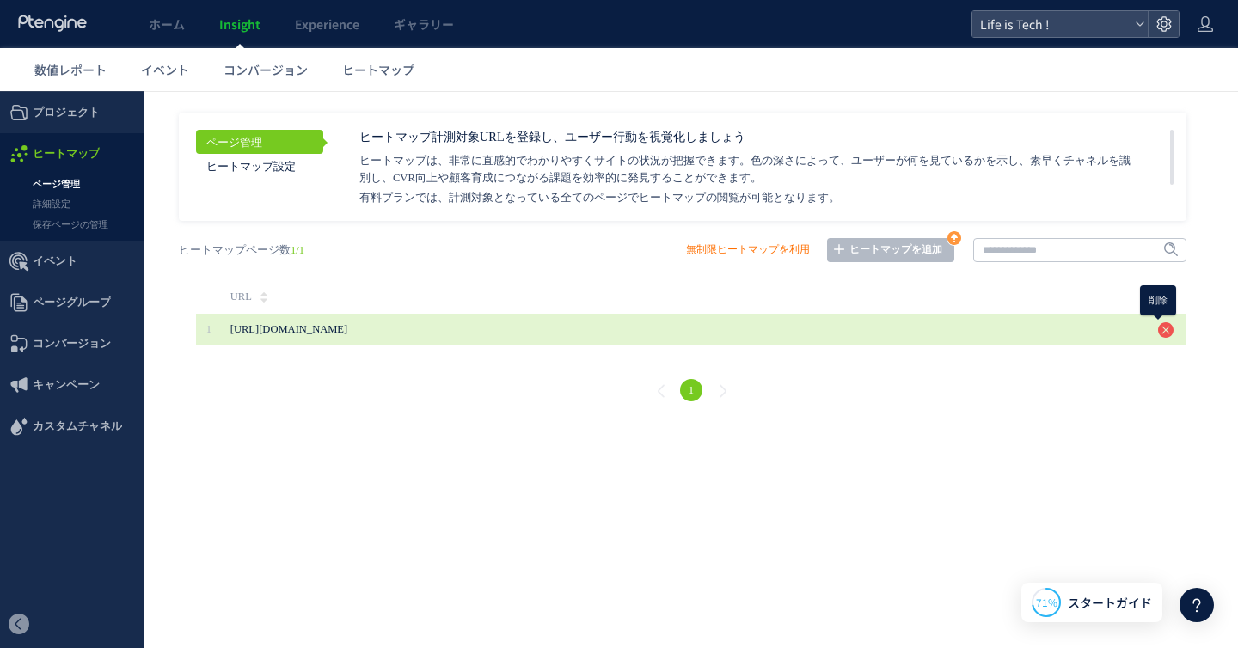
click at [1164, 327] on use at bounding box center [1165, 329] width 15 height 15
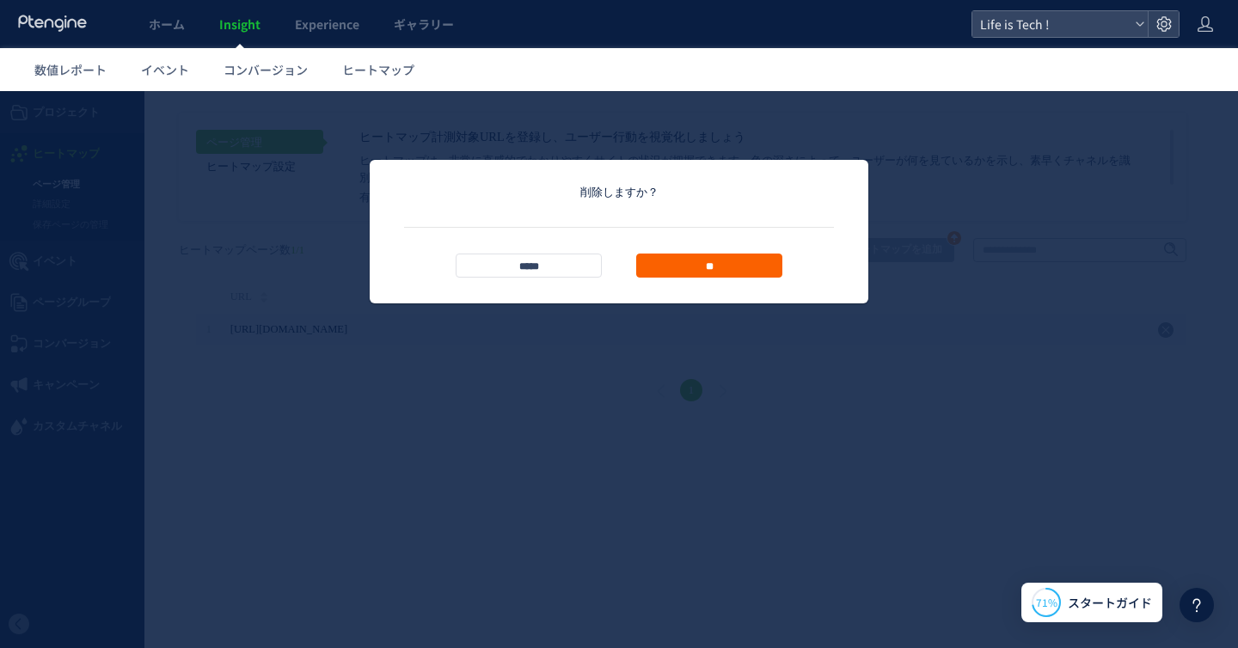
click at [690, 264] on input "**" at bounding box center [709, 266] width 146 height 24
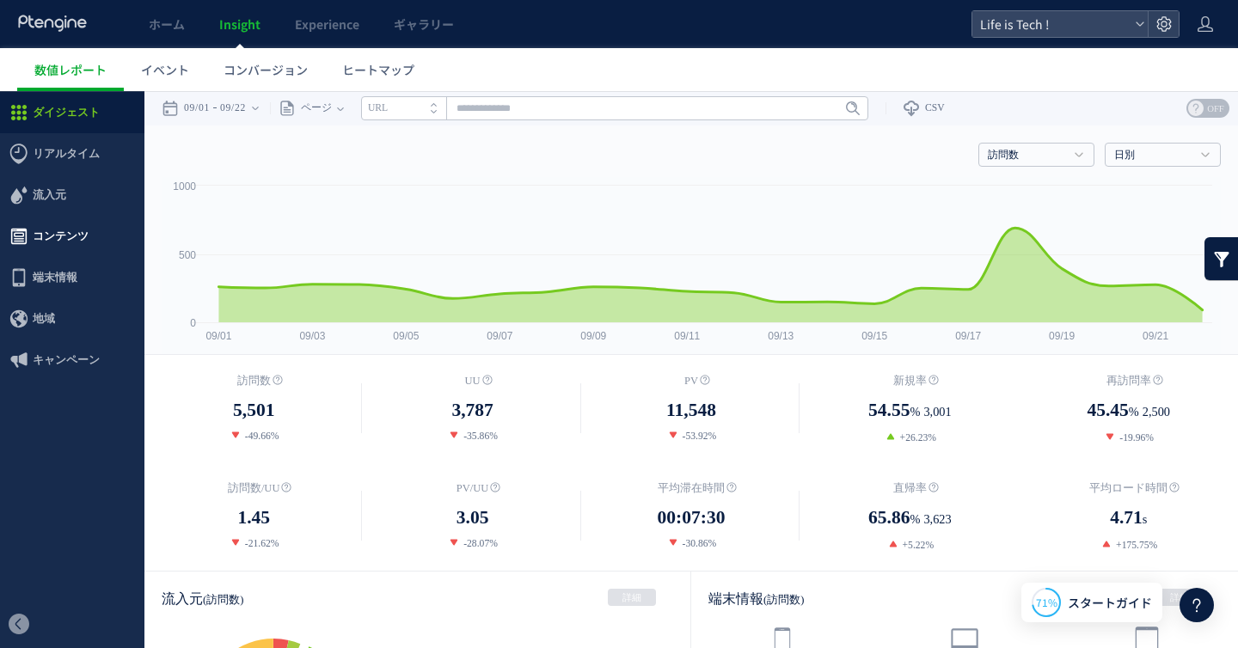
click at [68, 231] on span "コンテンツ" at bounding box center [61, 236] width 56 height 41
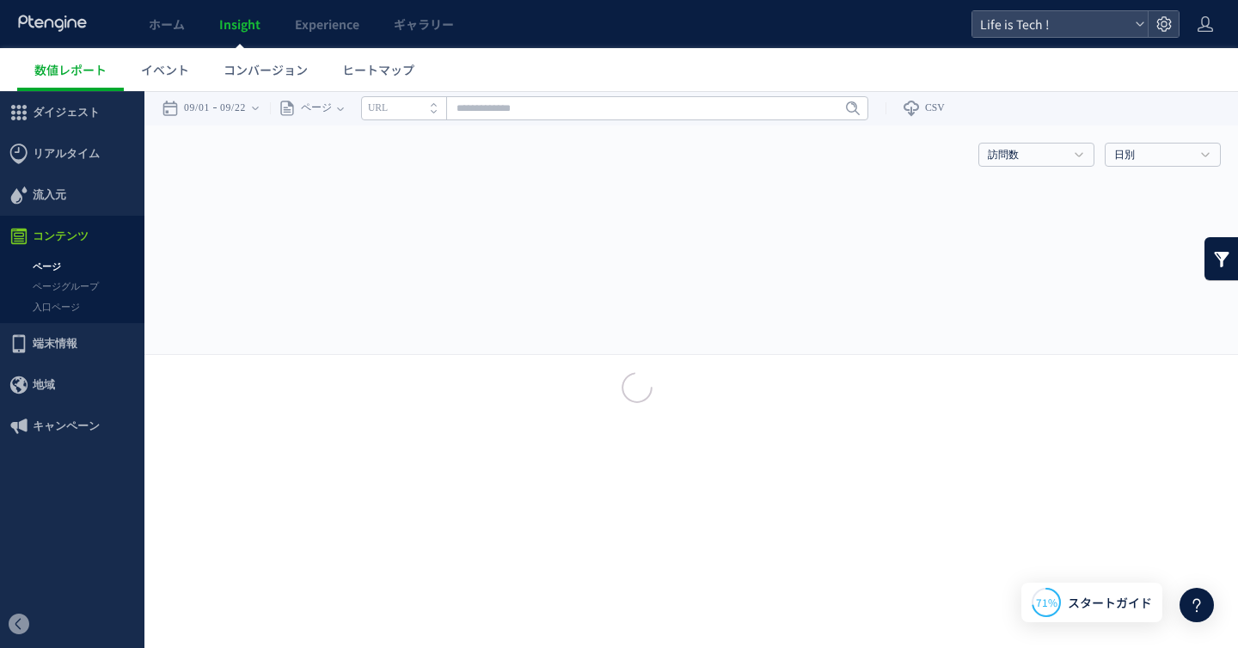
click at [65, 264] on div at bounding box center [619, 324] width 1238 height 648
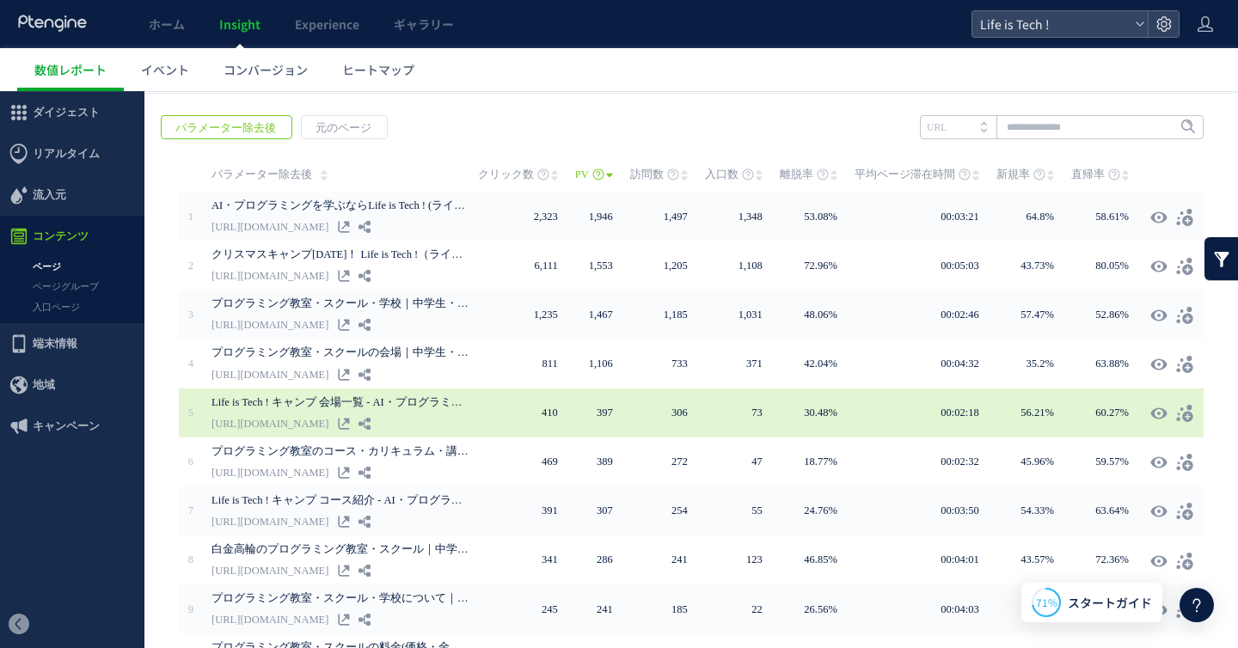
scroll to position [285, 0]
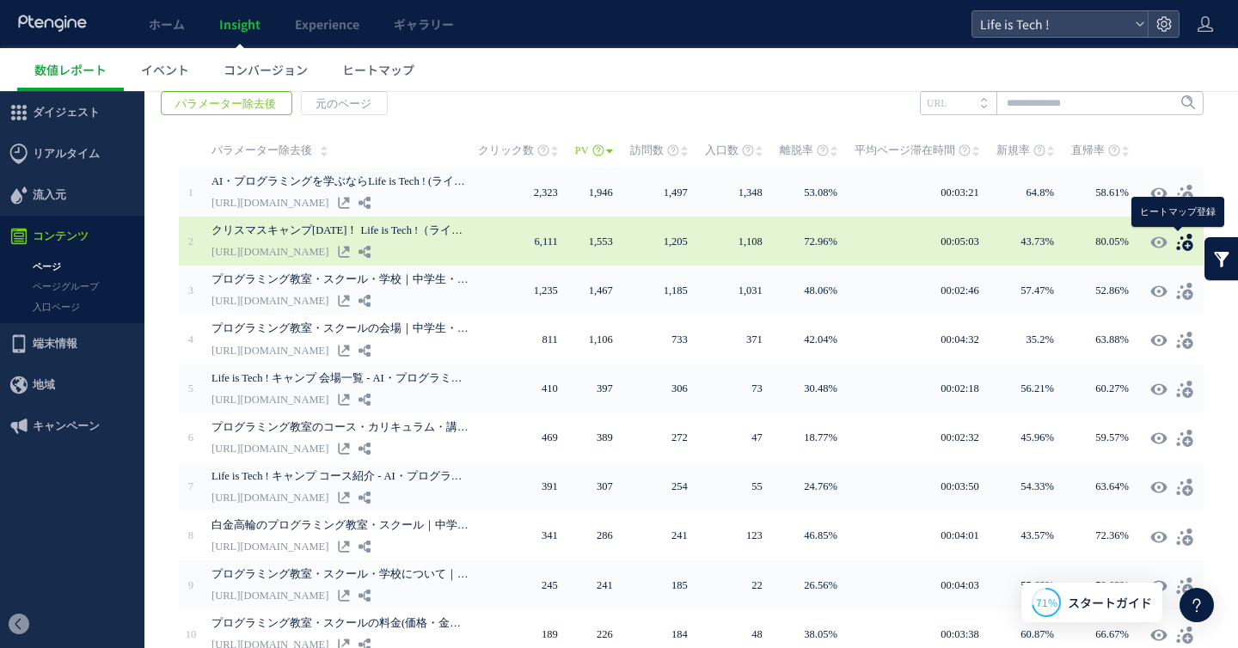
click at [1185, 241] on use at bounding box center [1184, 242] width 16 height 17
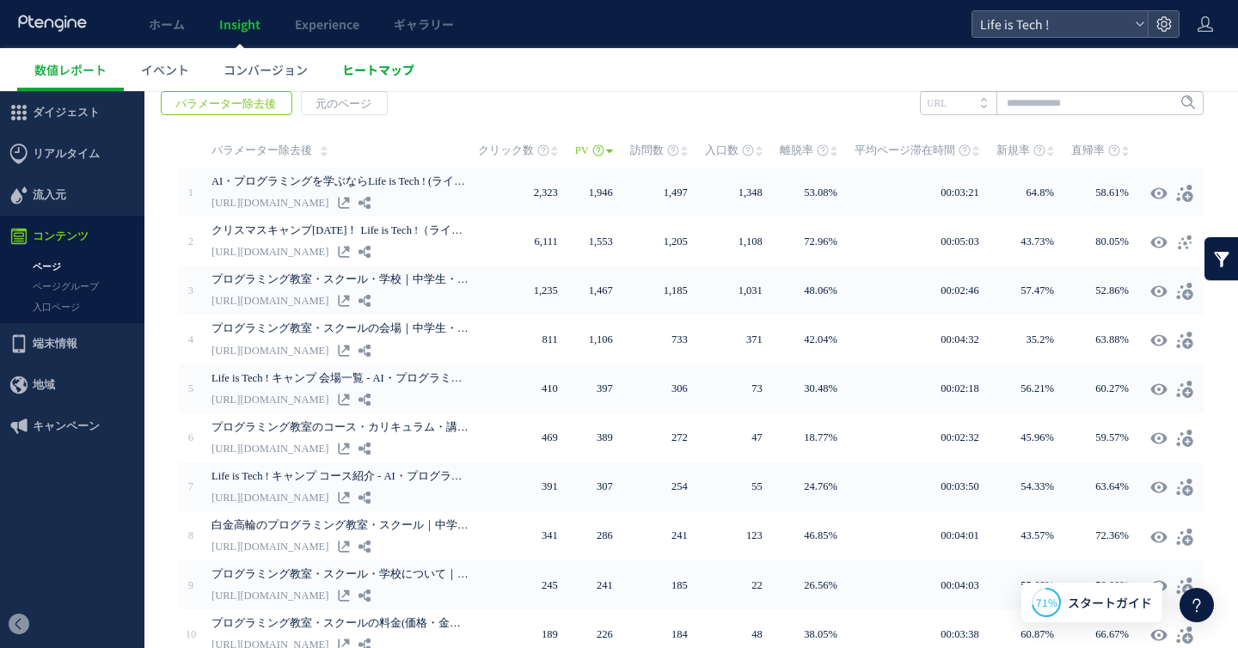
click at [358, 63] on span "ヒートマップ" at bounding box center [378, 69] width 72 height 17
